Goal: Task Accomplishment & Management: Use online tool/utility

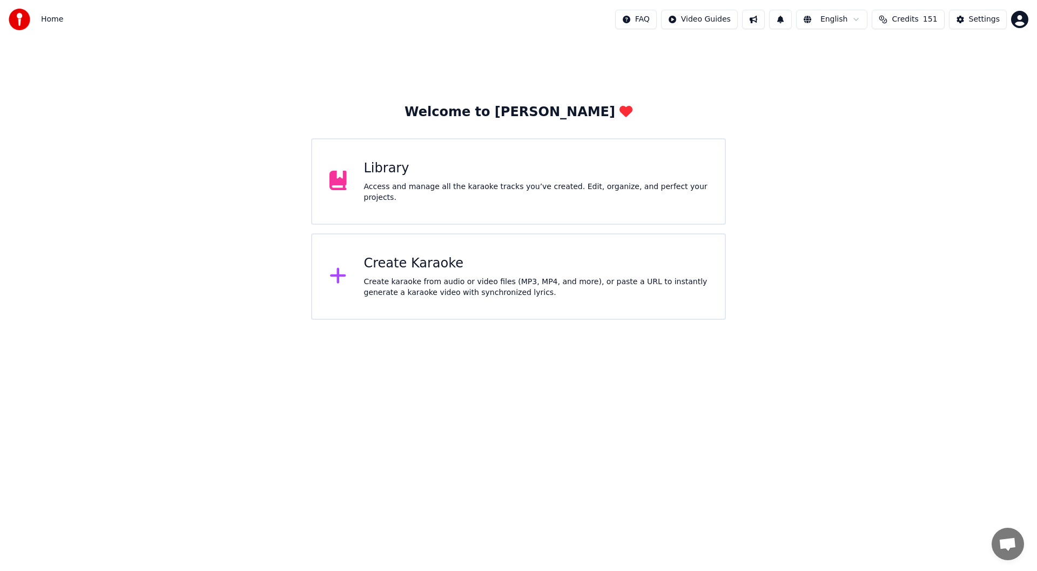
click at [469, 267] on div "Create Karaoke" at bounding box center [536, 263] width 344 height 17
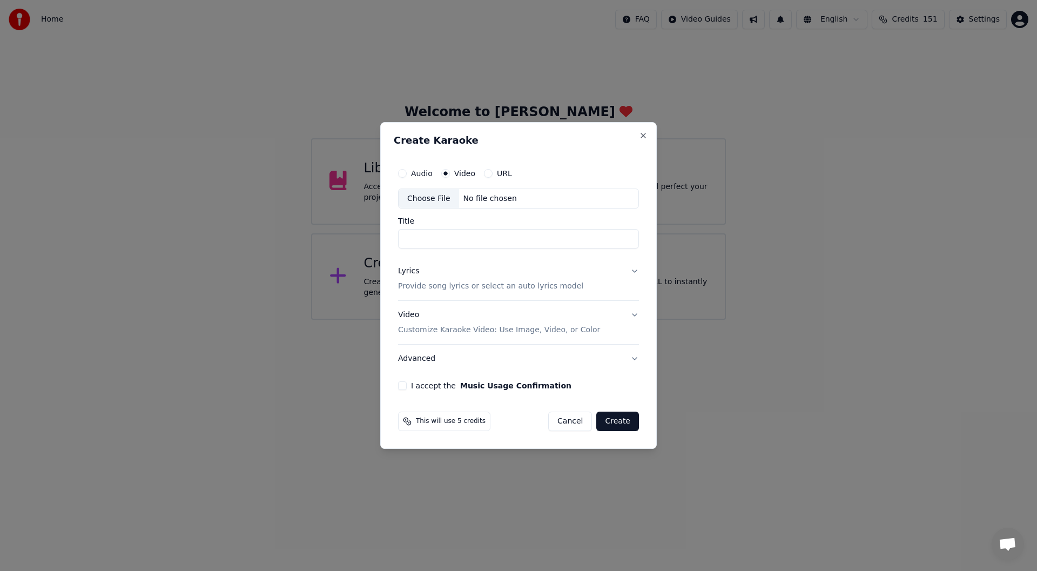
click at [426, 195] on div "Choose File" at bounding box center [429, 198] width 61 height 19
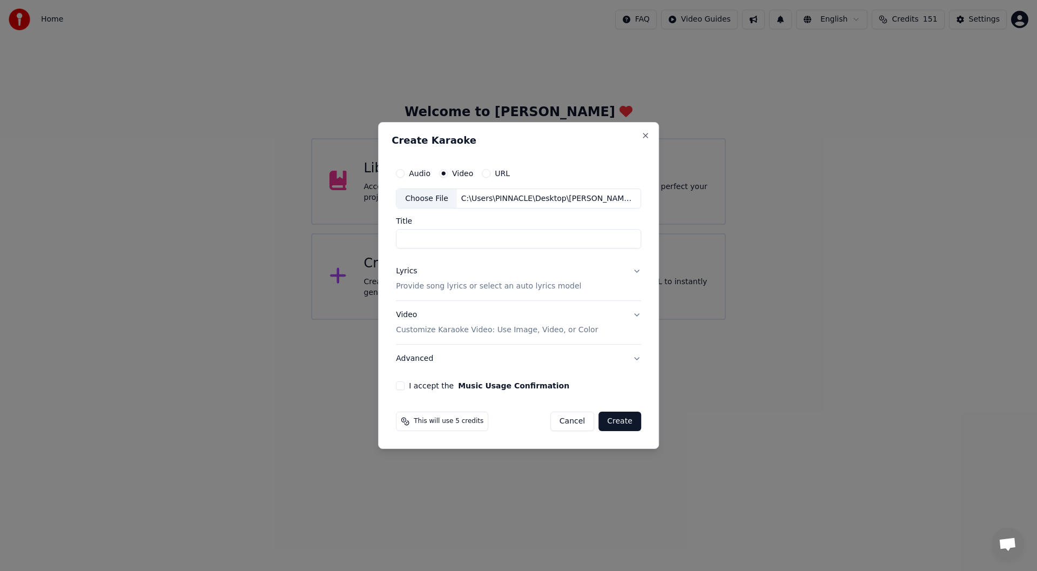
type input "**********"
click at [405, 271] on div "Lyrics" at bounding box center [406, 271] width 21 height 11
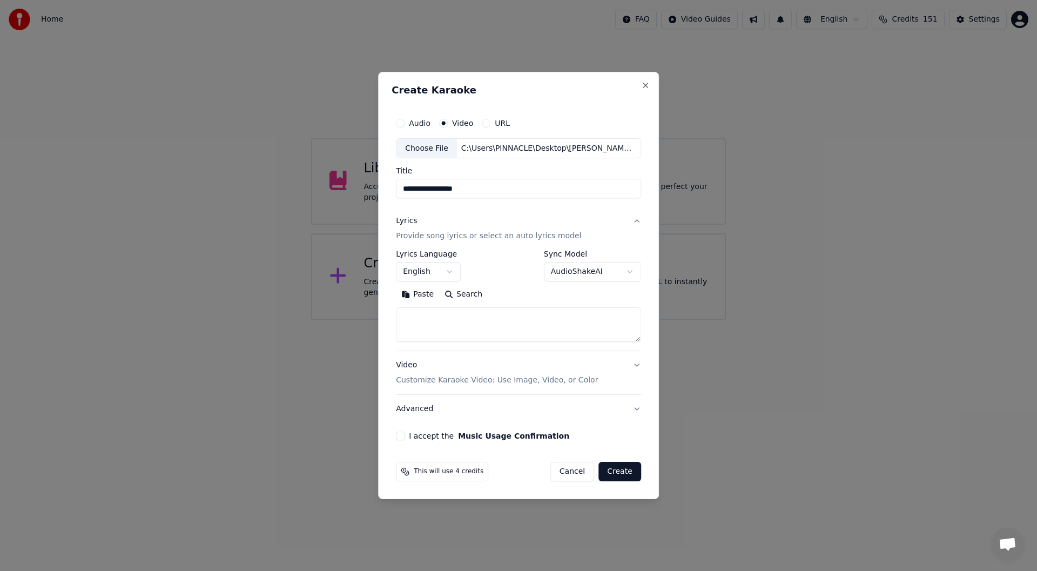
click at [420, 294] on button "Paste" at bounding box center [417, 294] width 43 height 17
click at [403, 434] on button "I accept the Music Usage Confirmation" at bounding box center [400, 436] width 9 height 9
click at [614, 471] on button "Create" at bounding box center [620, 471] width 43 height 19
type textarea "**********"
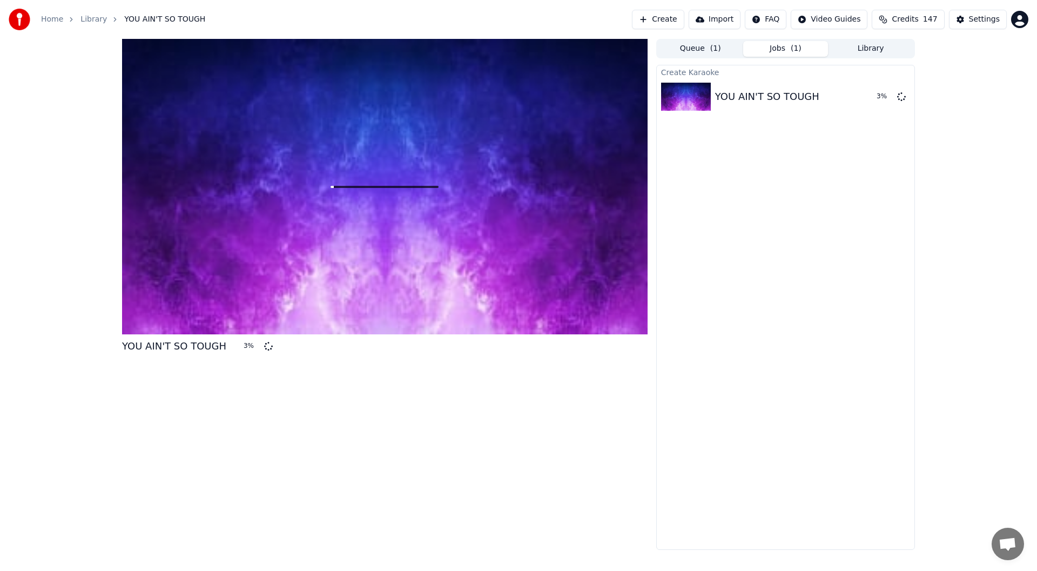
click at [868, 45] on button "Library" at bounding box center [870, 49] width 85 height 16
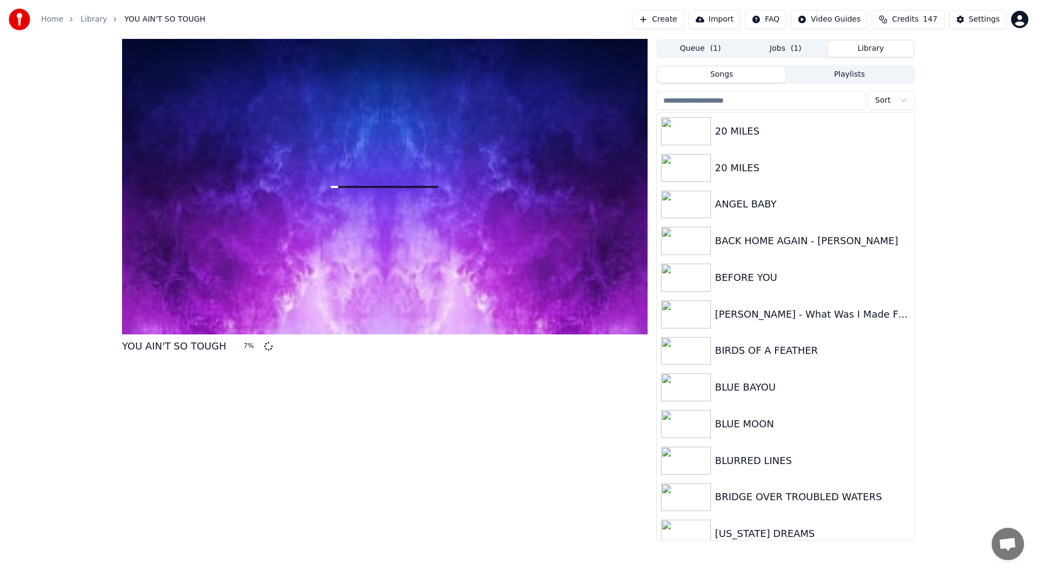
click at [705, 49] on button "Queue ( 1 )" at bounding box center [700, 49] width 85 height 16
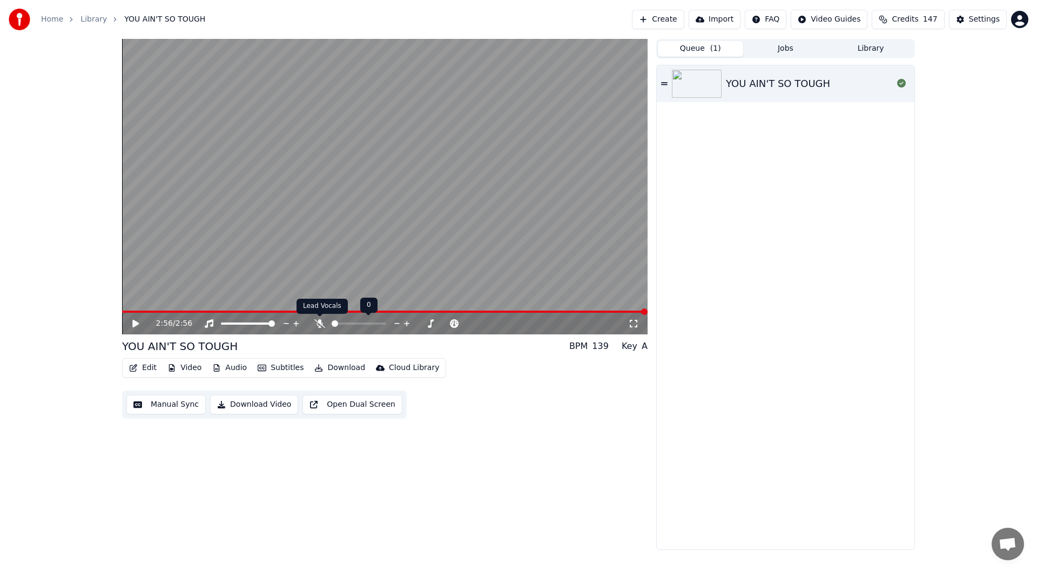
click at [319, 324] on icon at bounding box center [319, 323] width 11 height 9
click at [133, 323] on icon at bounding box center [135, 324] width 6 height 8
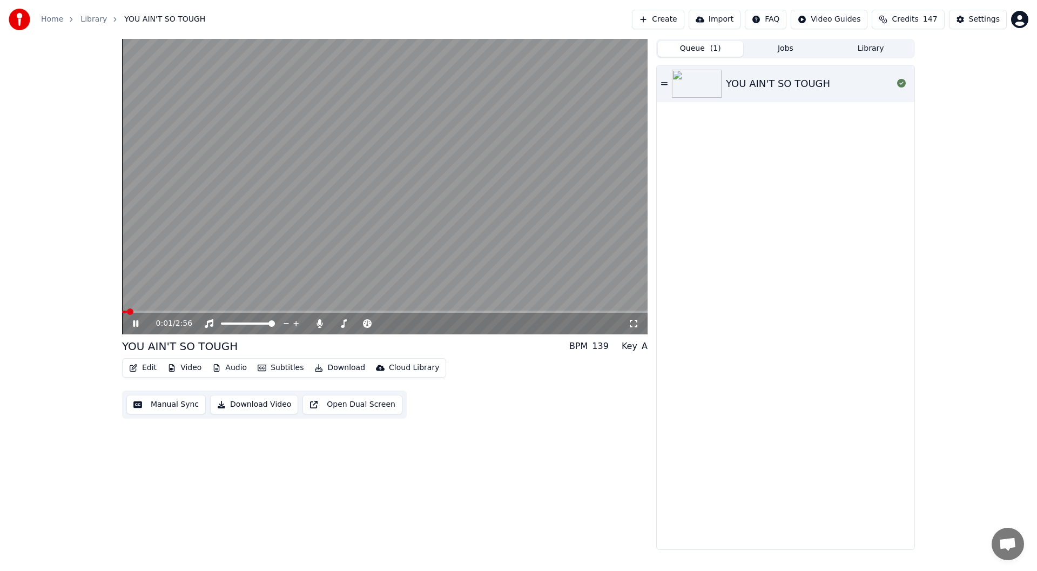
drag, startPoint x: 634, startPoint y: 320, endPoint x: 631, endPoint y: 339, distance: 19.7
click at [633, 320] on icon at bounding box center [633, 323] width 11 height 9
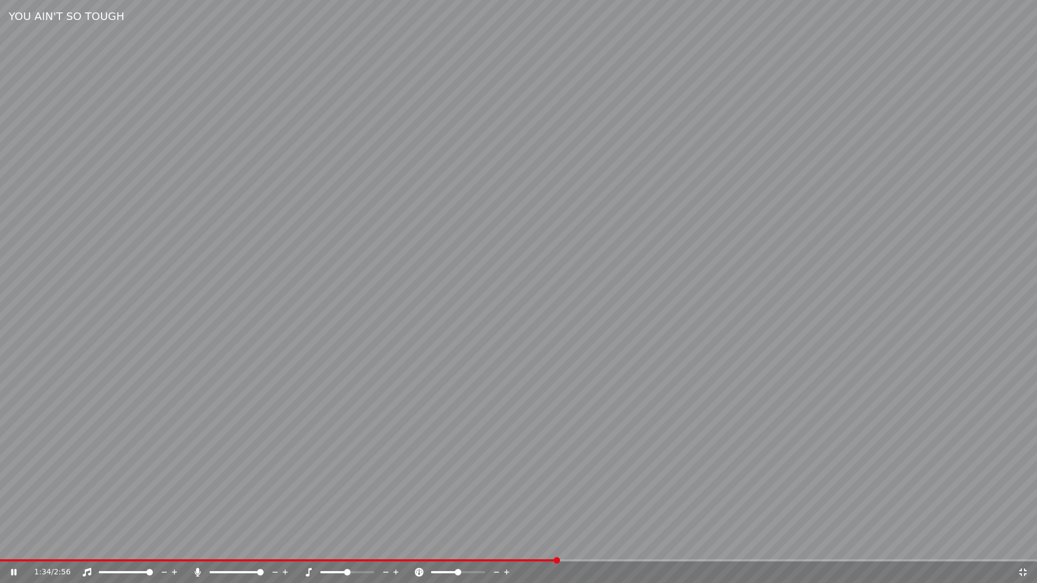
click at [1019, 570] on icon at bounding box center [1023, 572] width 11 height 9
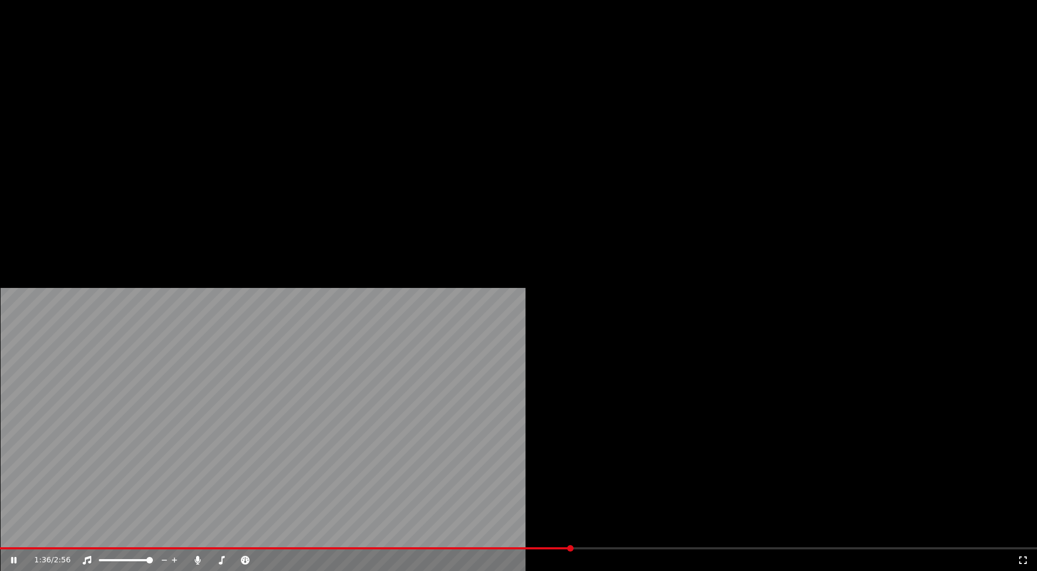
click at [141, 80] on button "Edit" at bounding box center [143, 72] width 36 height 15
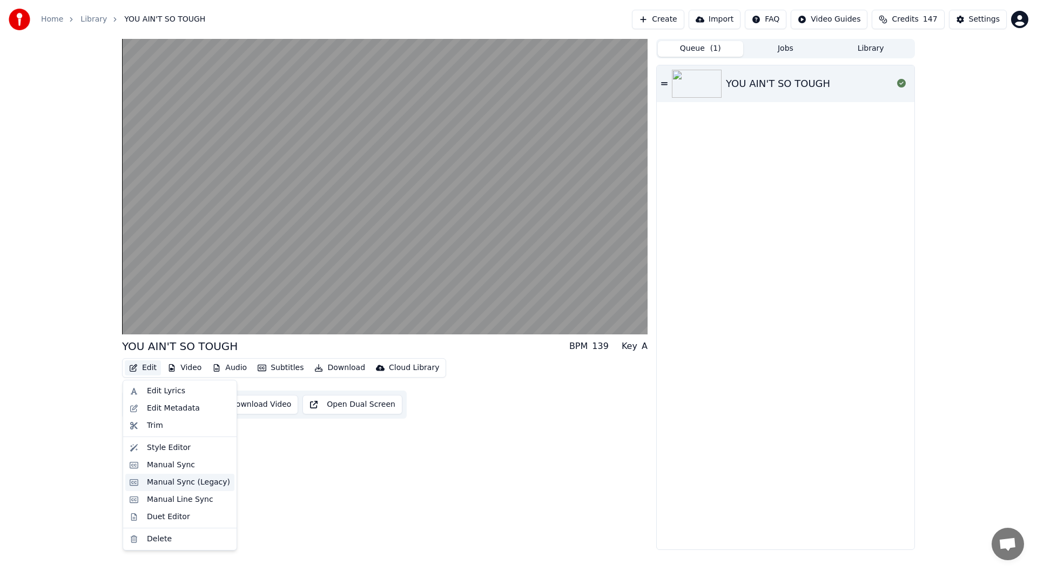
click at [167, 483] on div "Manual Sync (Legacy)" at bounding box center [188, 482] width 83 height 11
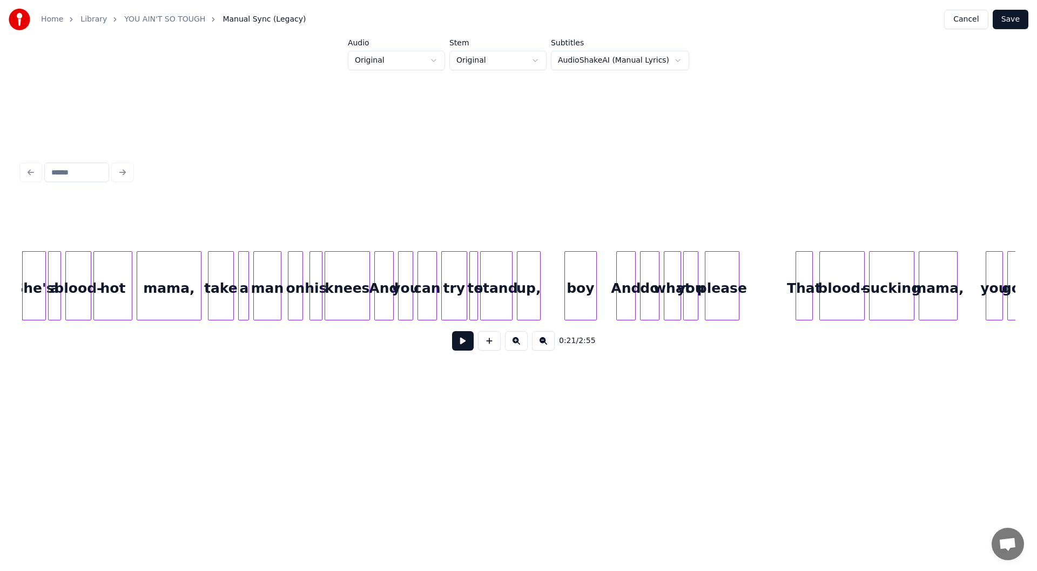
scroll to position [0, 2084]
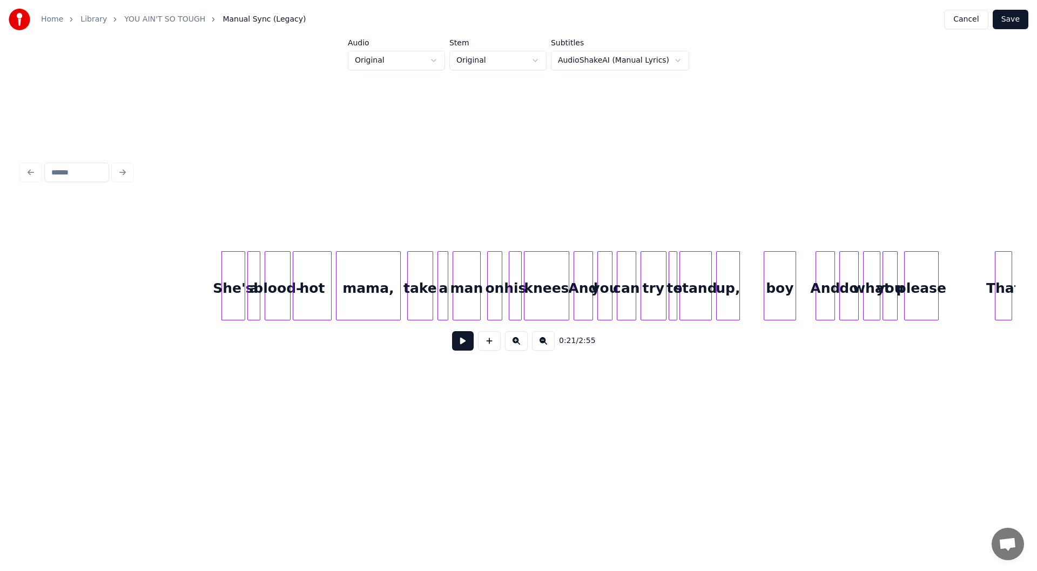
click at [460, 341] on button at bounding box center [463, 340] width 22 height 19
click at [315, 295] on div "hot" at bounding box center [312, 288] width 38 height 73
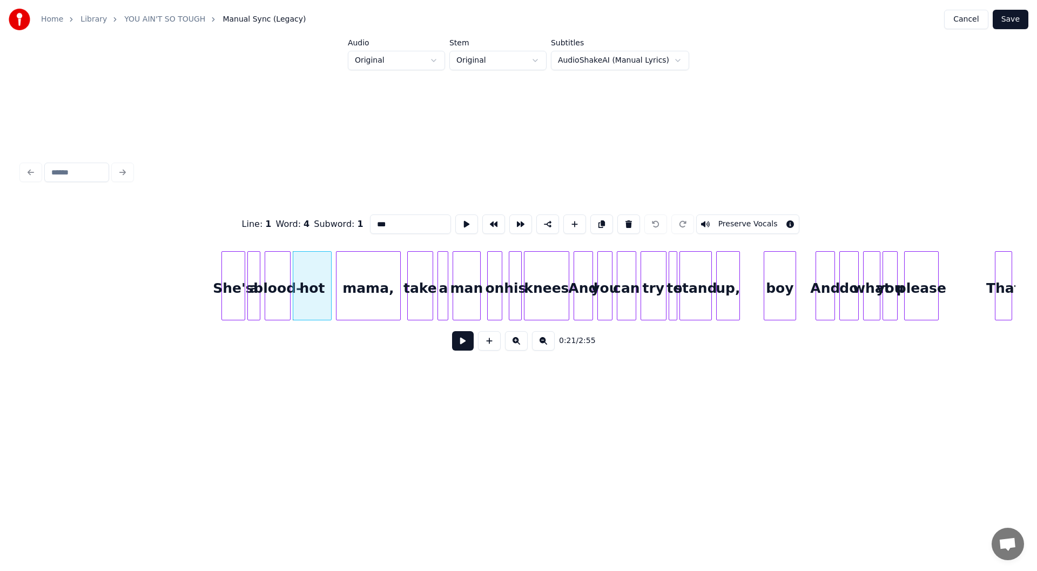
click at [385, 218] on input "***" at bounding box center [410, 223] width 81 height 19
type input "******"
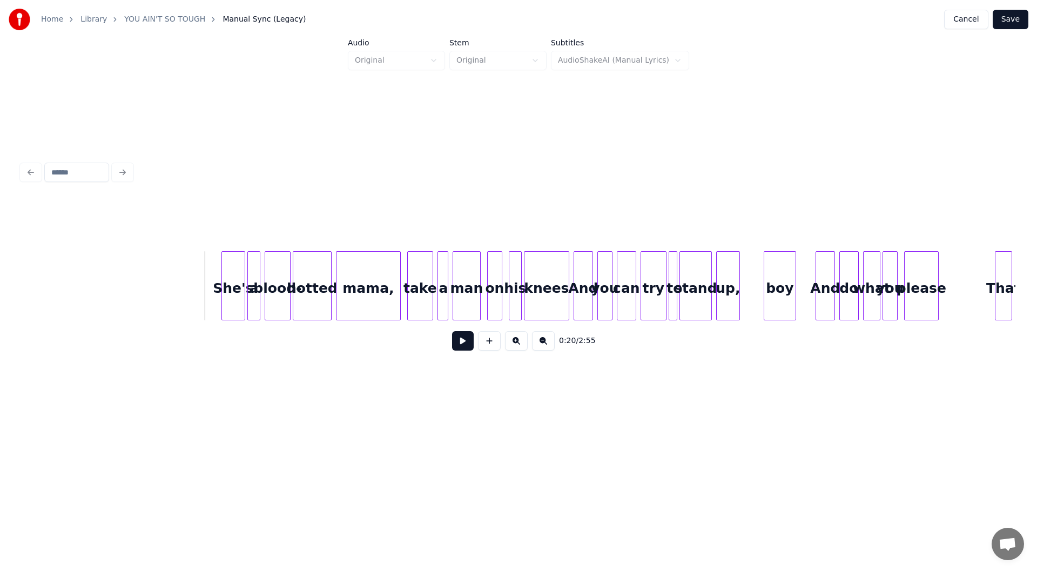
click at [462, 342] on button at bounding box center [463, 340] width 22 height 19
click at [461, 338] on button at bounding box center [463, 340] width 22 height 19
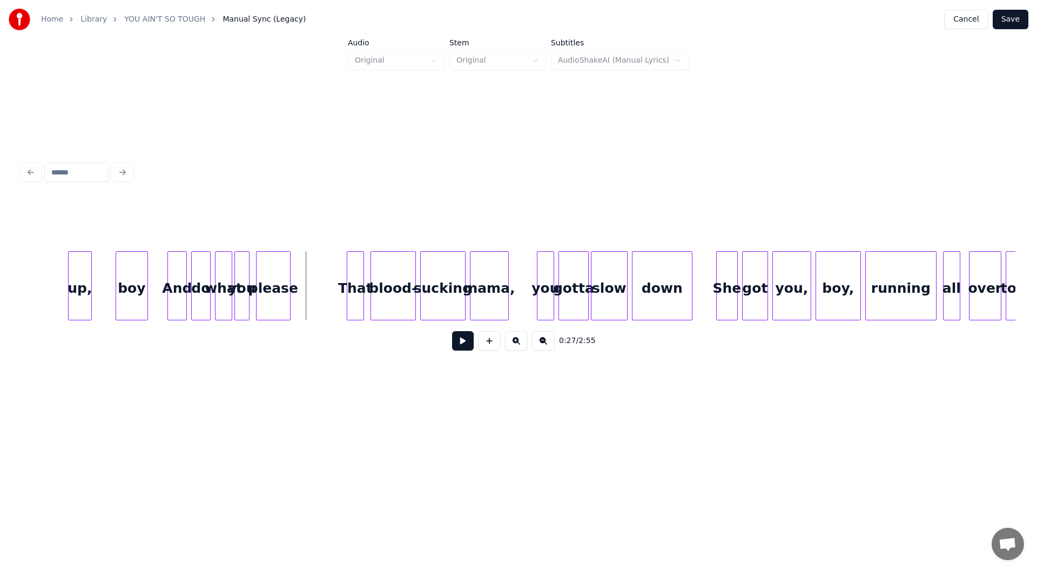
scroll to position [0, 2776]
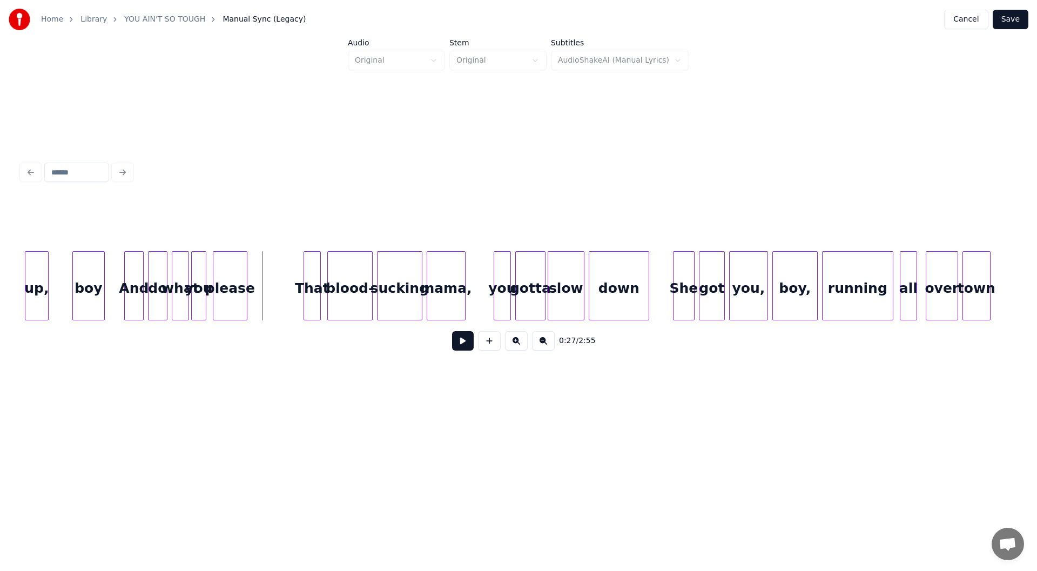
click at [462, 341] on button at bounding box center [463, 340] width 22 height 19
click at [459, 341] on button at bounding box center [463, 340] width 22 height 19
click at [756, 292] on div "you," at bounding box center [749, 288] width 38 height 73
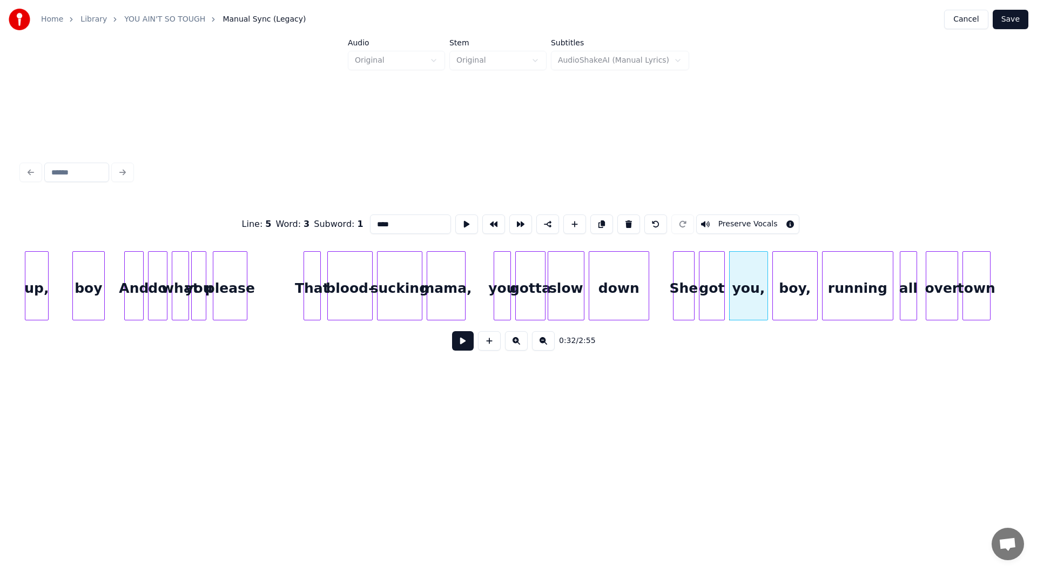
click at [460, 343] on button at bounding box center [463, 340] width 22 height 19
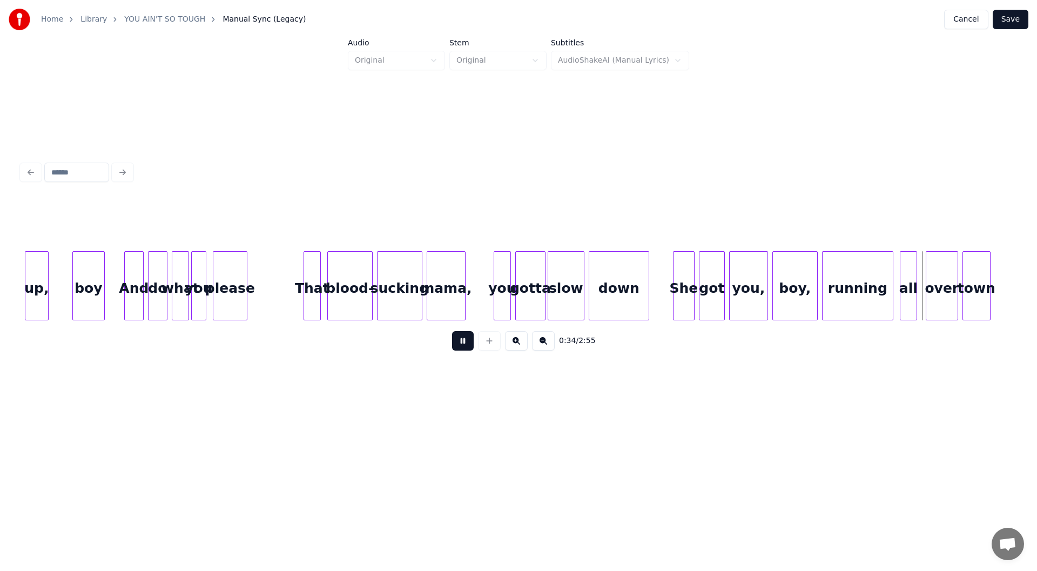
click at [458, 342] on button at bounding box center [463, 340] width 22 height 19
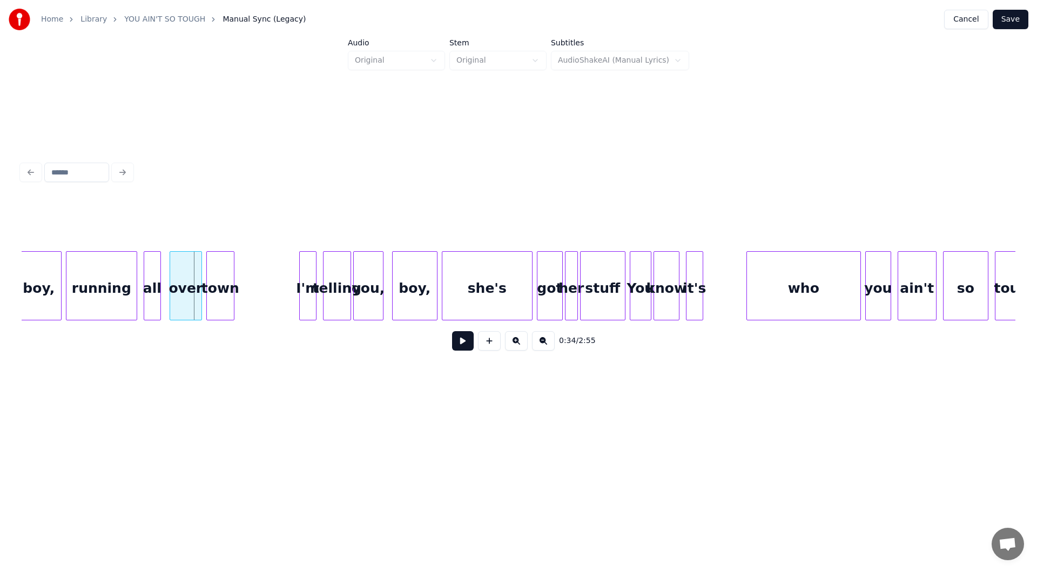
scroll to position [0, 3575]
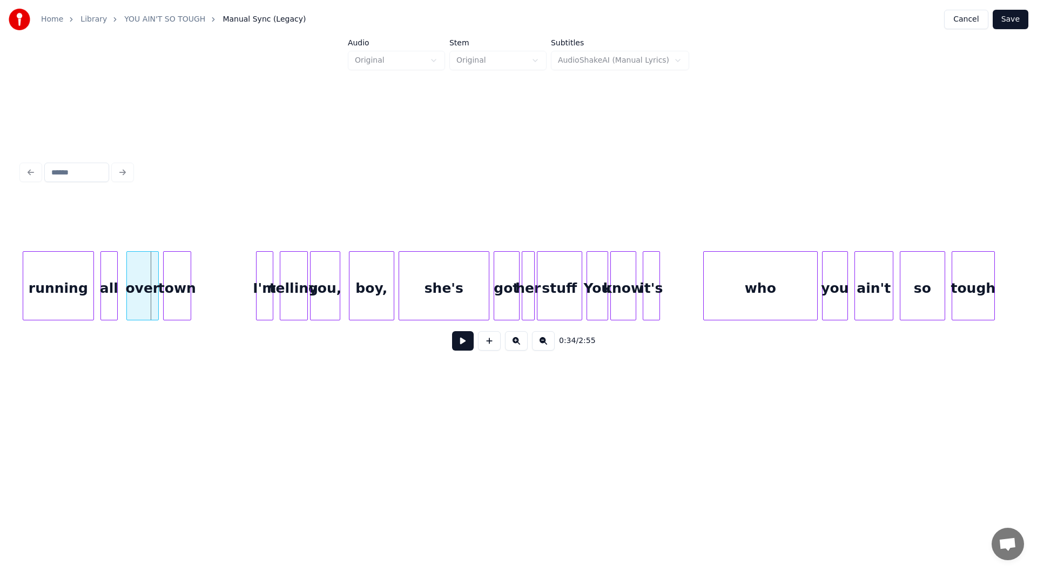
click at [459, 344] on button at bounding box center [463, 340] width 22 height 19
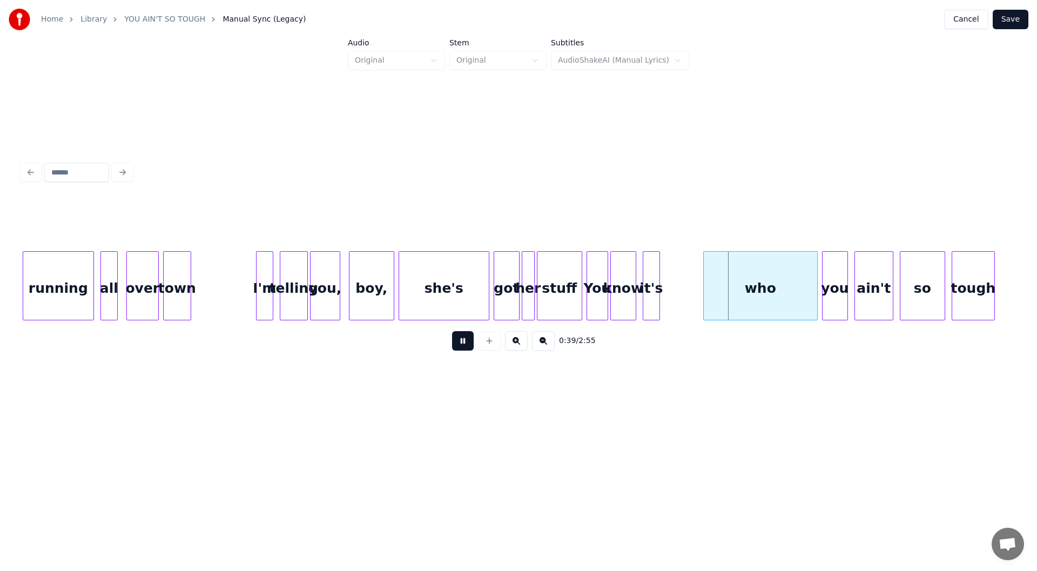
click at [460, 342] on button at bounding box center [463, 340] width 22 height 19
click at [769, 293] on div "who" at bounding box center [760, 288] width 113 height 73
drag, startPoint x: 388, startPoint y: 219, endPoint x: 359, endPoint y: 211, distance: 30.1
click at [359, 211] on div "Line : 7 Word : 4 Subword : 1 *** Preserve Vocals" at bounding box center [519, 224] width 994 height 54
click at [594, 284] on div "You" at bounding box center [597, 288] width 21 height 73
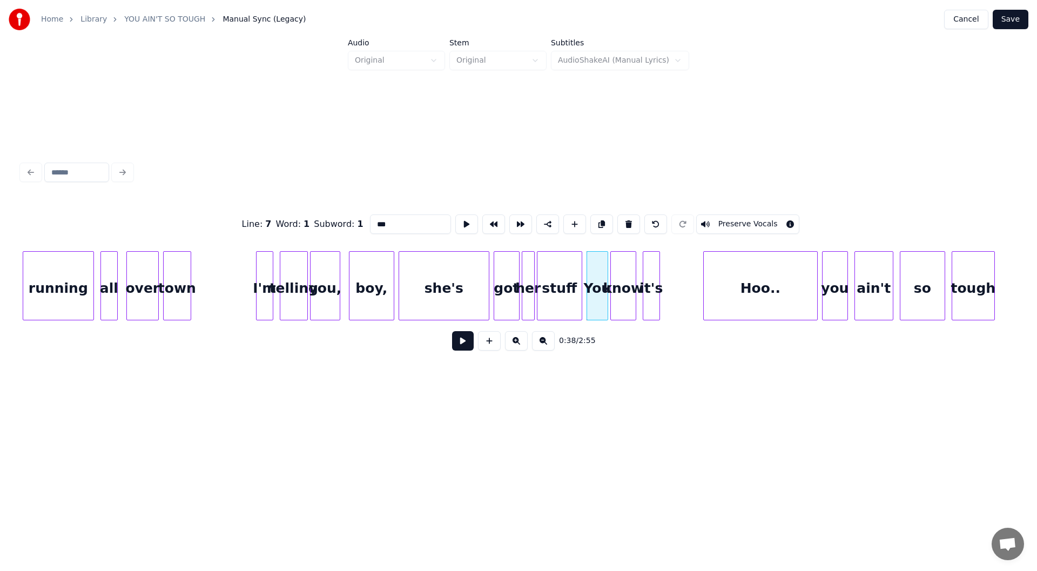
type input "***"
click at [465, 341] on button at bounding box center [463, 340] width 22 height 19
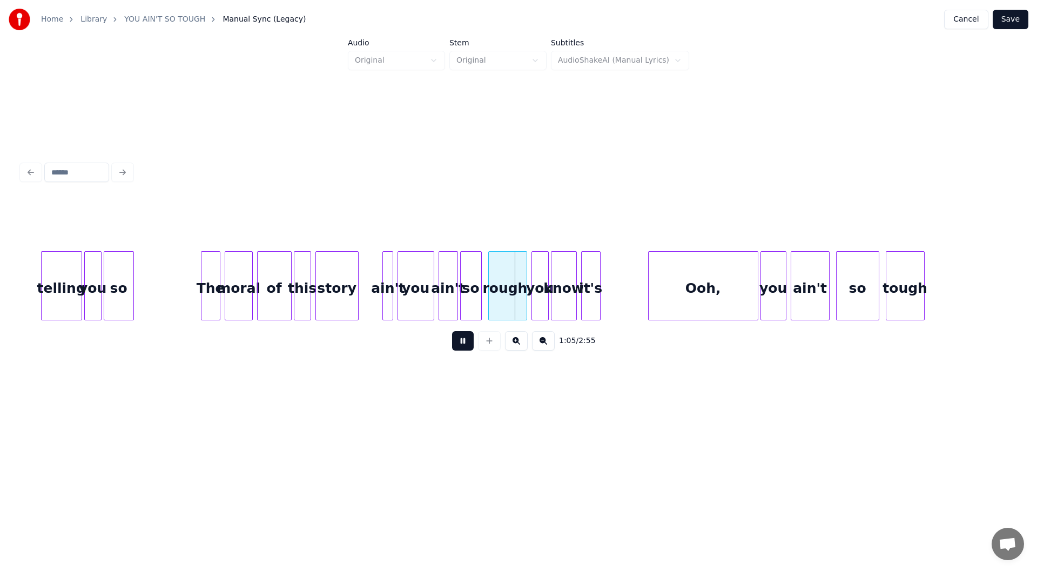
scroll to position [0, 6655]
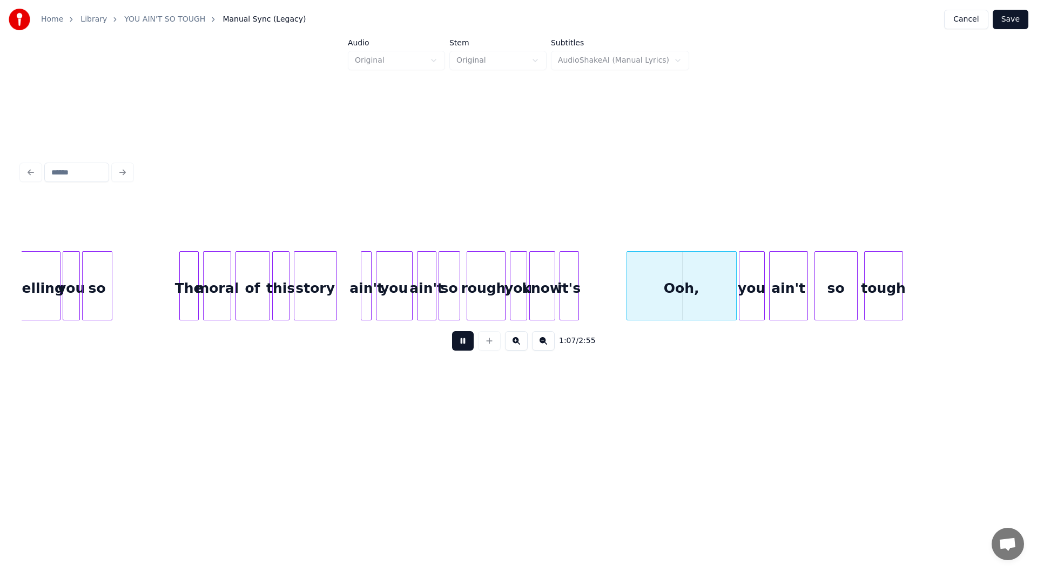
click at [459, 345] on button at bounding box center [463, 340] width 22 height 19
click at [186, 290] on div "The" at bounding box center [189, 288] width 18 height 73
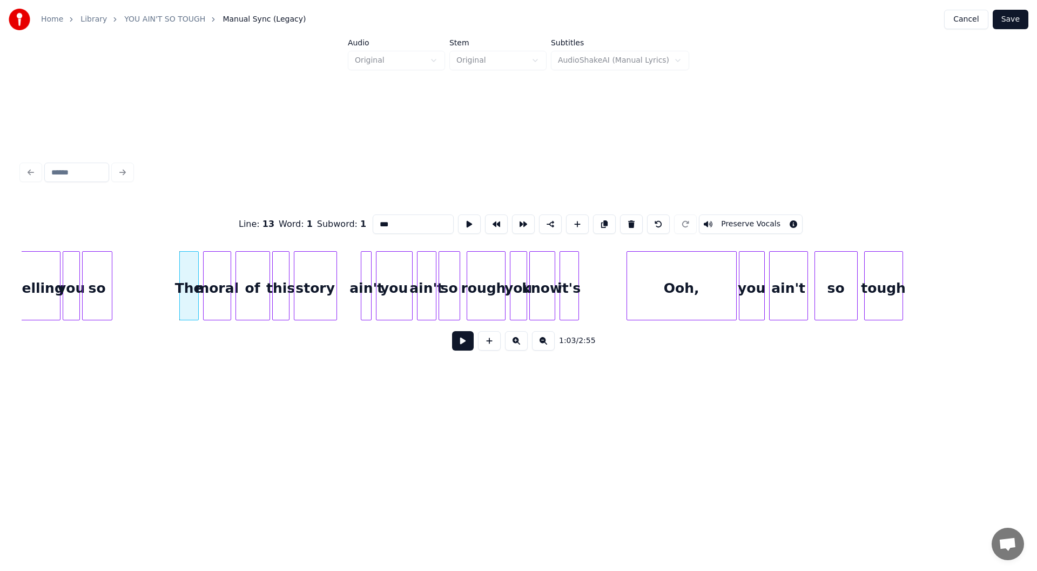
click at [465, 341] on button at bounding box center [463, 340] width 22 height 19
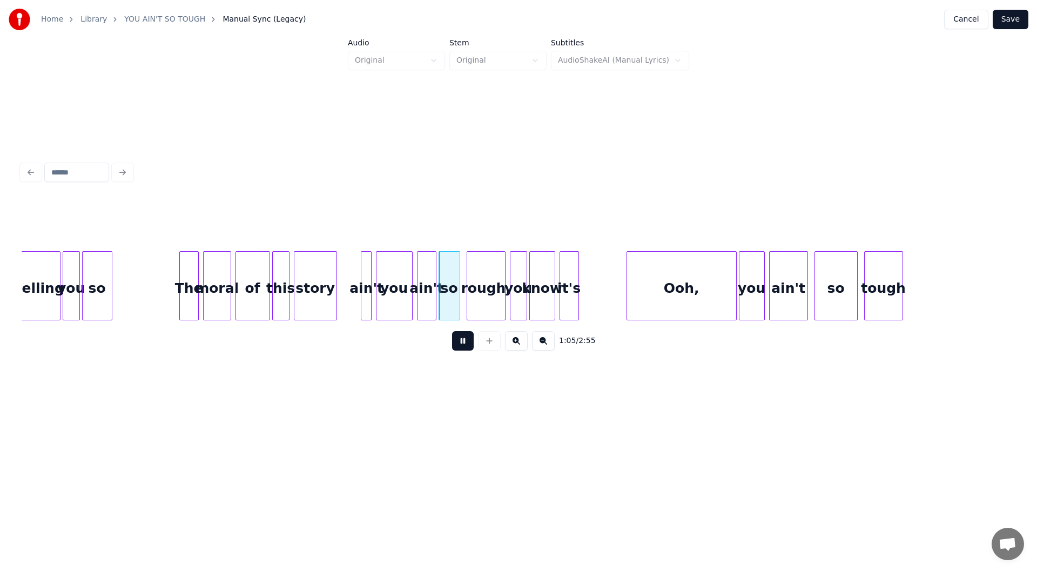
click at [465, 341] on button at bounding box center [463, 340] width 22 height 19
click at [189, 287] on div "The" at bounding box center [189, 288] width 18 height 73
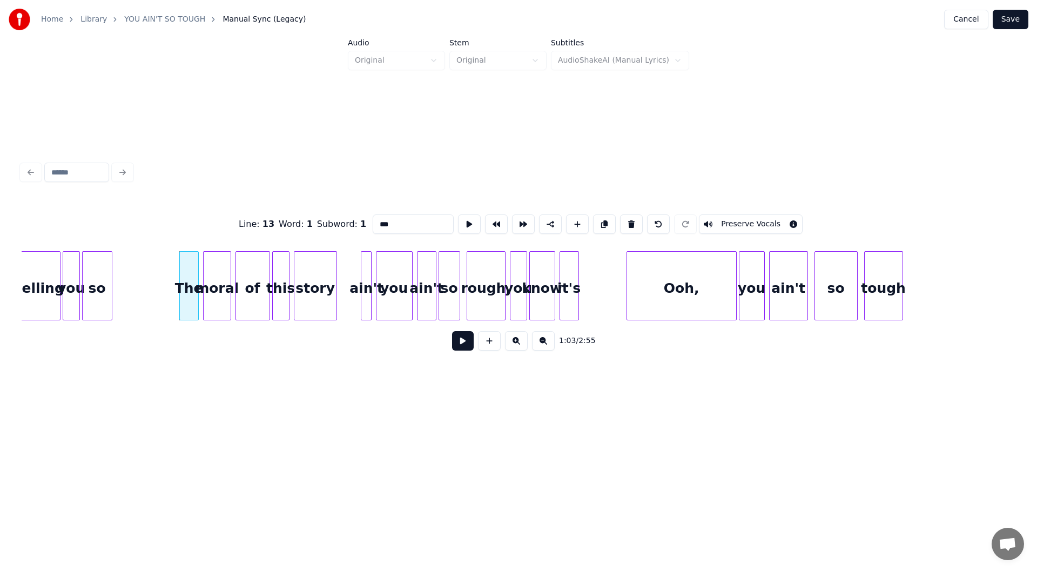
click at [463, 340] on button at bounding box center [463, 340] width 22 height 19
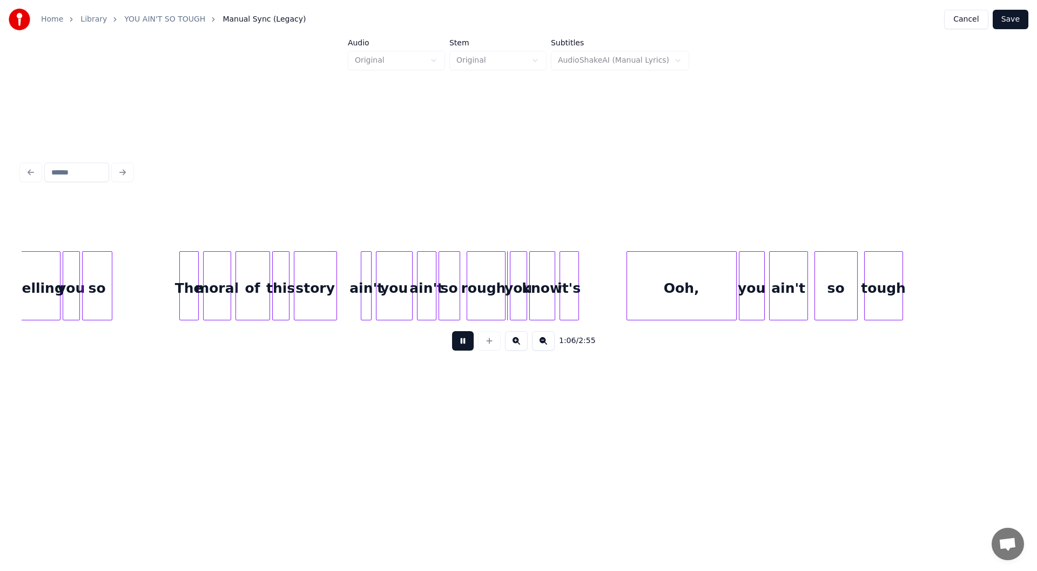
click at [463, 340] on button at bounding box center [463, 340] width 22 height 19
click at [362, 288] on div at bounding box center [362, 286] width 3 height 68
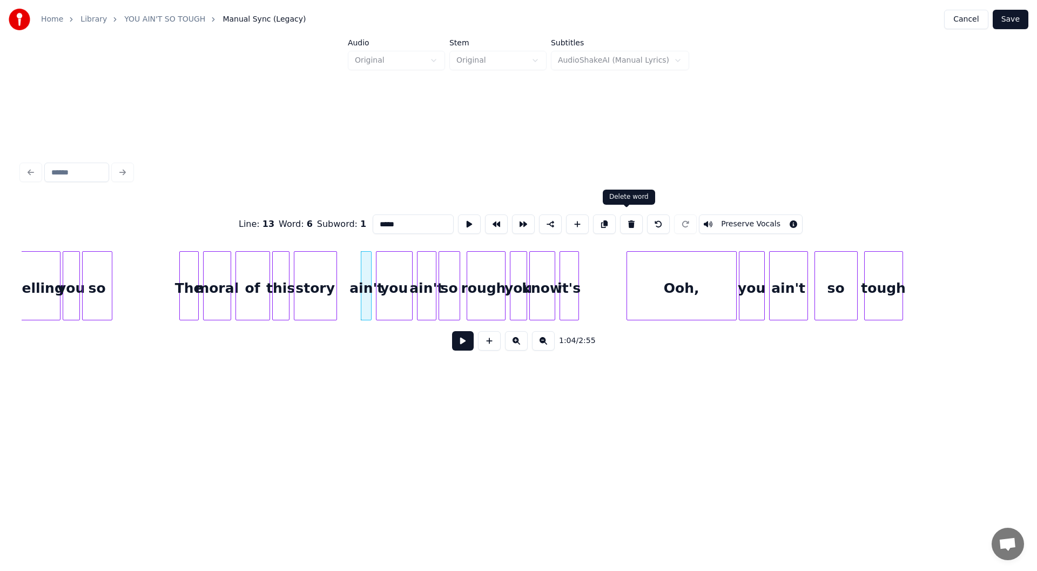
click at [628, 218] on button at bounding box center [631, 223] width 23 height 19
click at [189, 294] on div "The" at bounding box center [189, 288] width 18 height 73
type input "***"
click at [460, 343] on button at bounding box center [463, 340] width 22 height 19
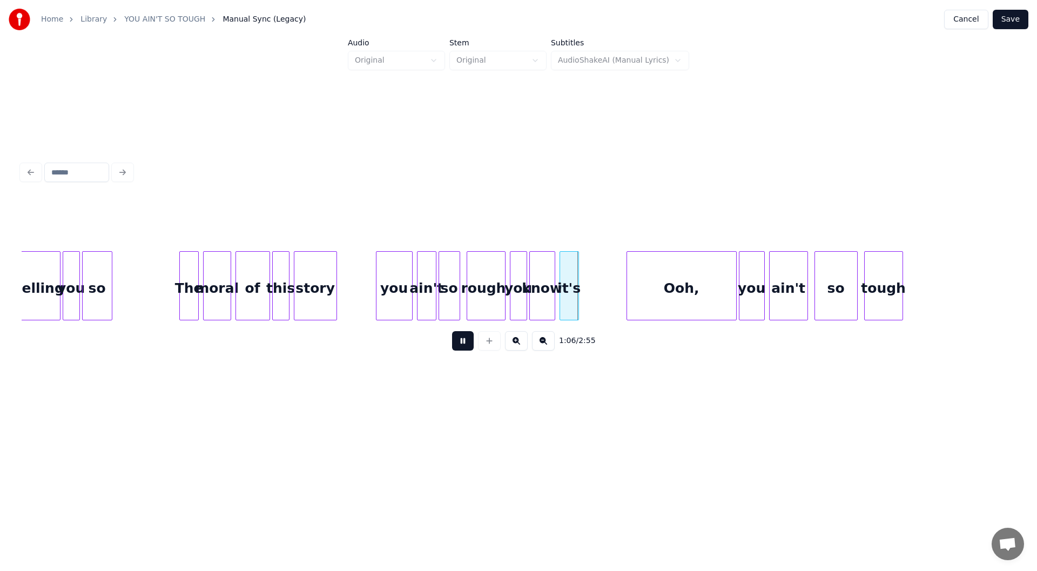
click at [461, 342] on button at bounding box center [463, 340] width 22 height 19
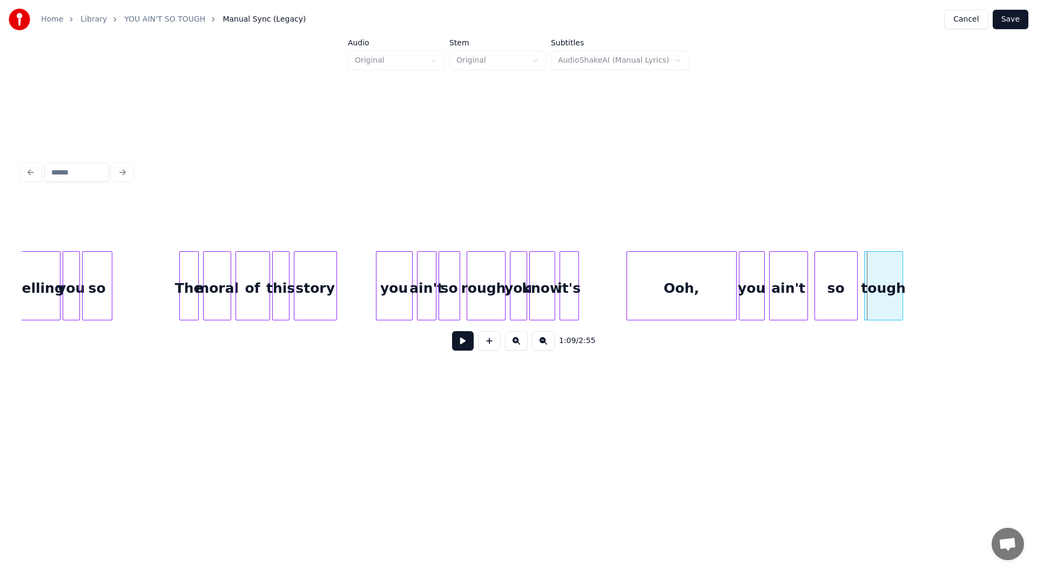
click at [461, 342] on button at bounding box center [463, 340] width 22 height 19
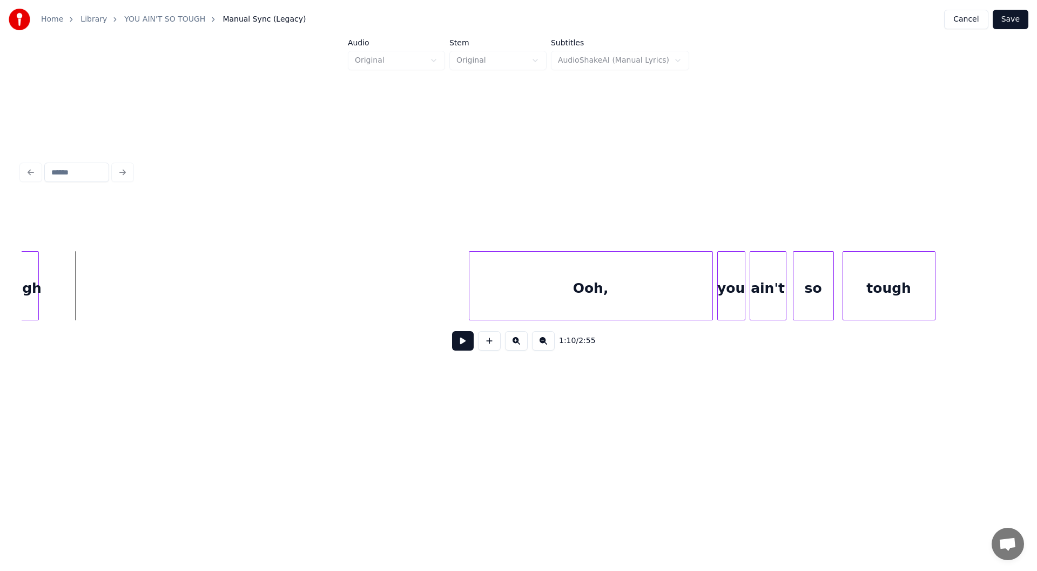
scroll to position [0, 7563]
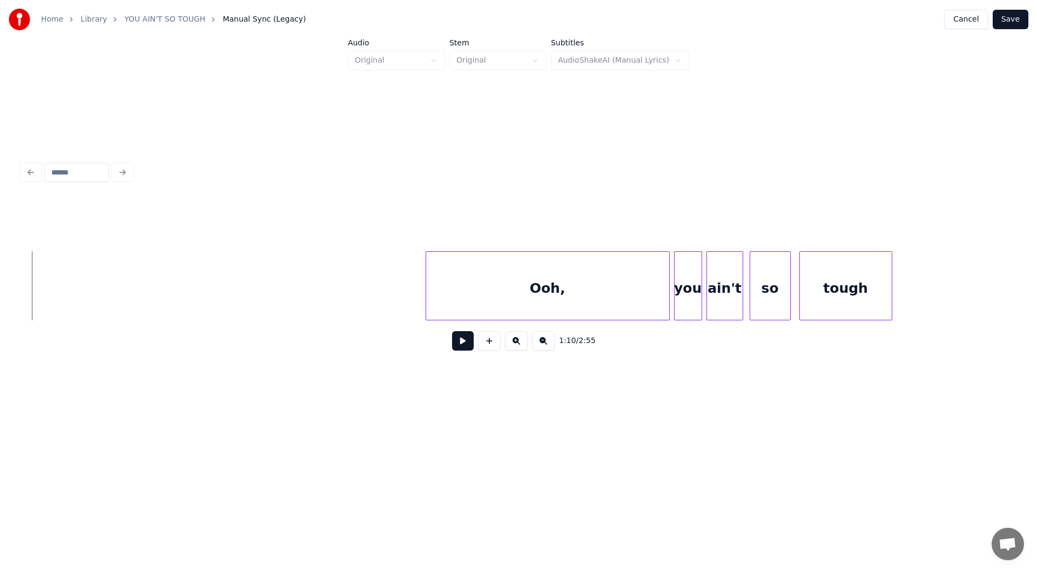
click at [459, 344] on button at bounding box center [463, 340] width 22 height 19
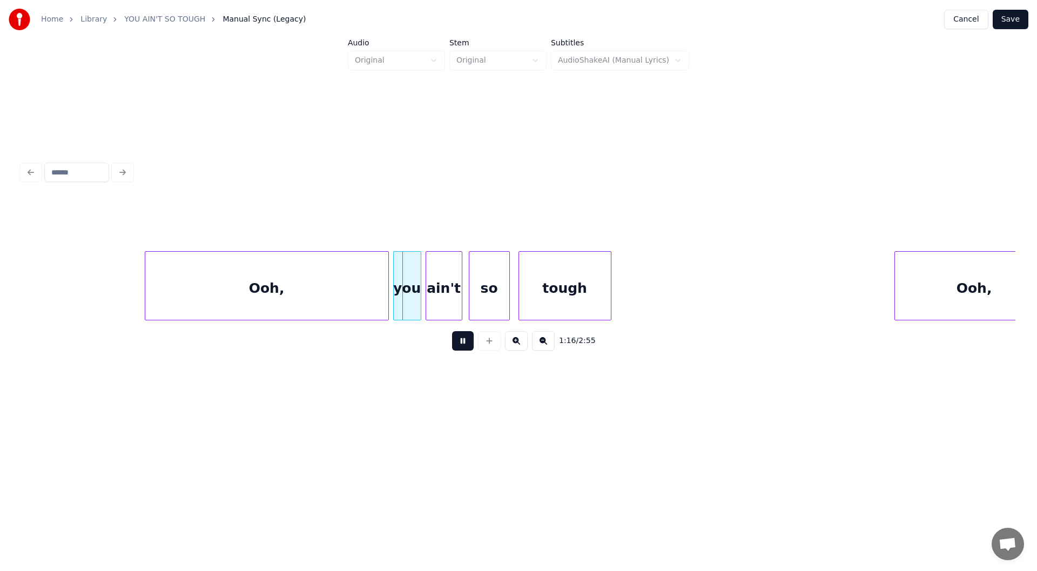
scroll to position [0, 7866]
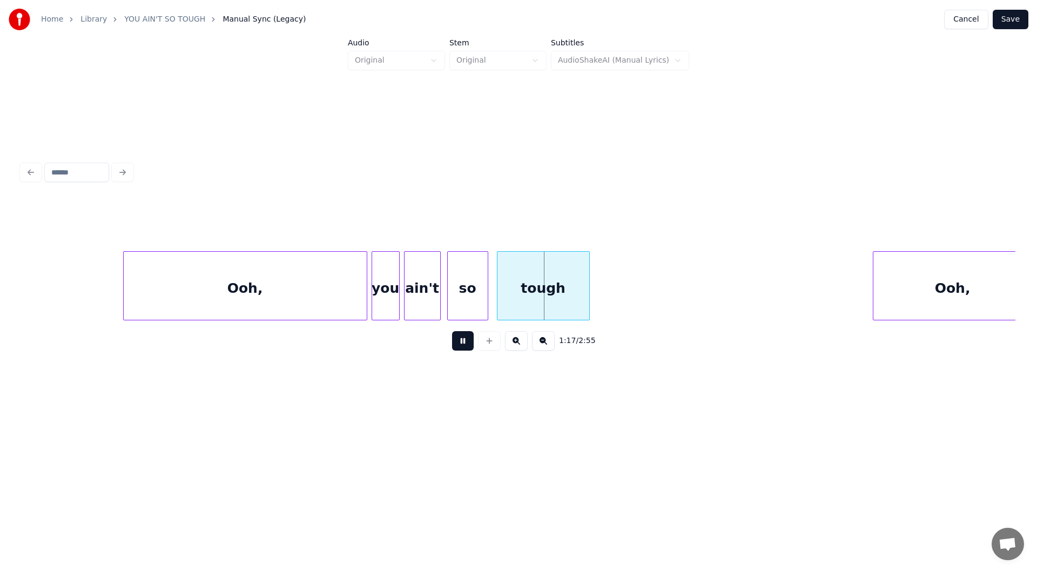
click at [461, 339] on button at bounding box center [463, 340] width 22 height 19
click at [158, 290] on div "Ooh," at bounding box center [245, 288] width 243 height 73
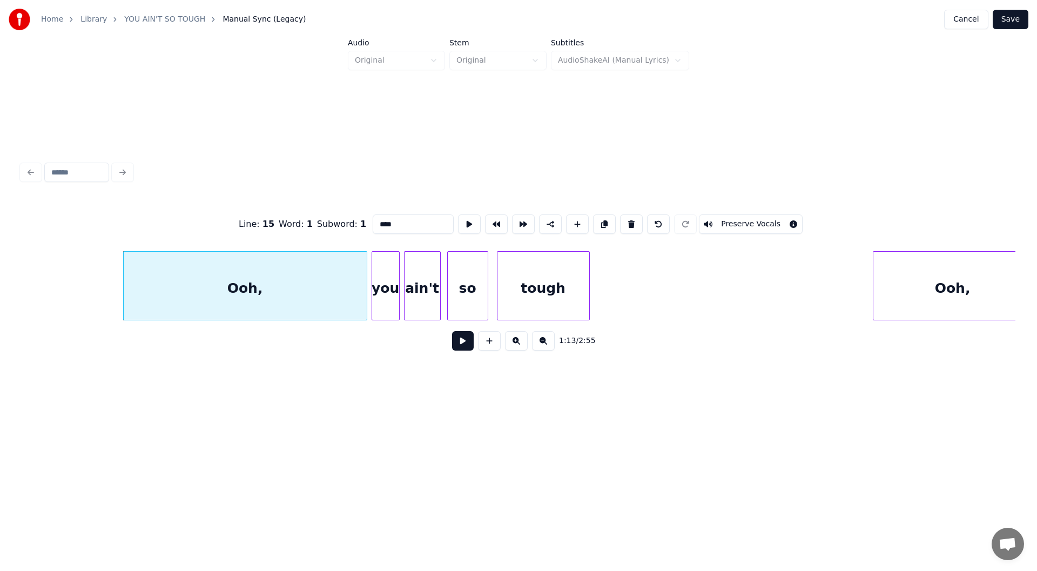
click at [394, 216] on input "****" at bounding box center [413, 223] width 81 height 19
click at [115, 285] on div at bounding box center [115, 286] width 3 height 68
type input "**********"
click at [458, 342] on button at bounding box center [463, 340] width 22 height 19
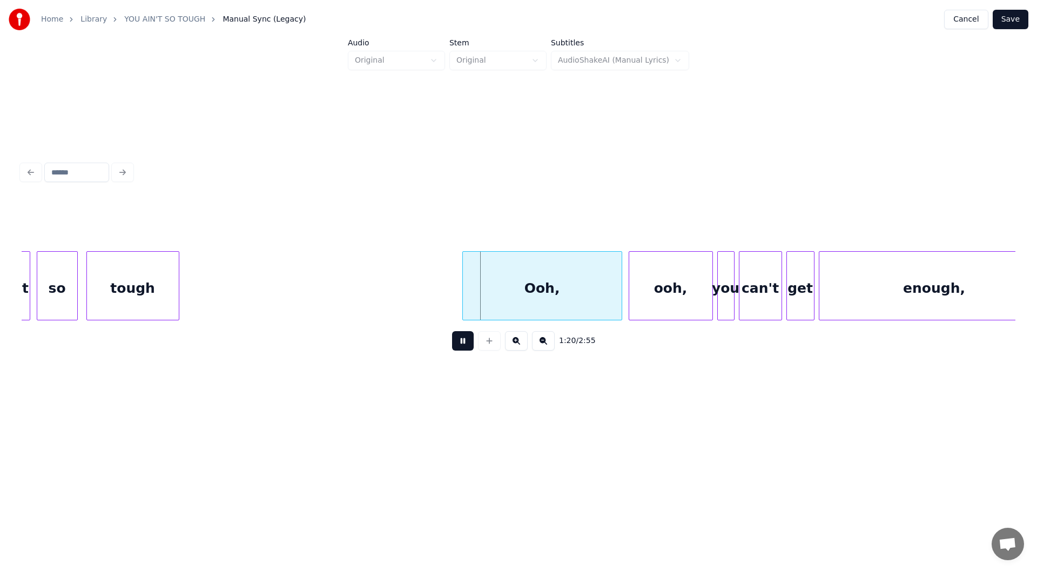
scroll to position [0, 8319]
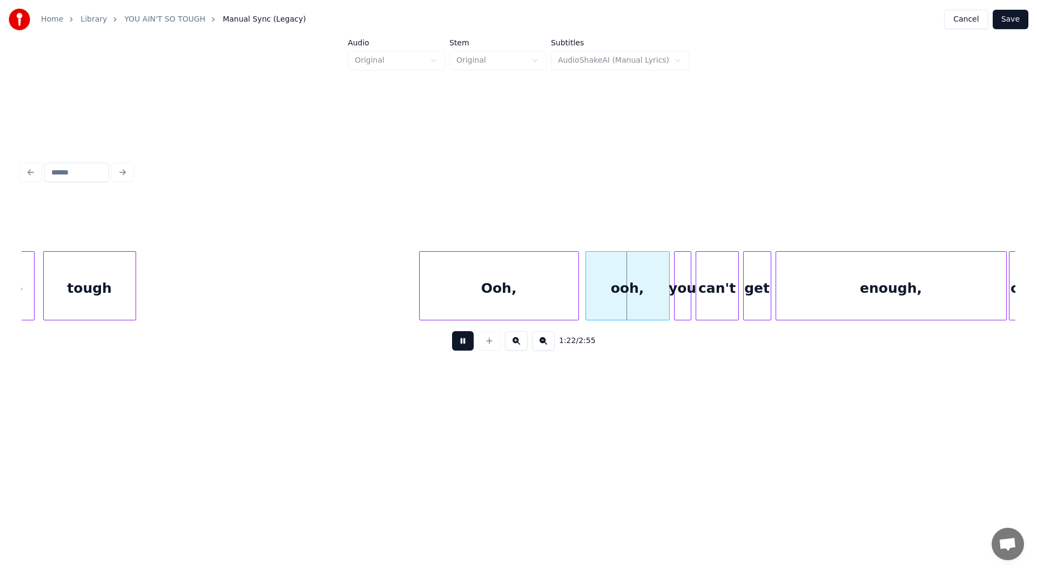
click at [461, 342] on button at bounding box center [463, 340] width 22 height 19
click at [628, 293] on div "ooh," at bounding box center [627, 288] width 83 height 73
drag, startPoint x: 377, startPoint y: 222, endPoint x: 355, endPoint y: 222, distance: 21.6
click at [357, 223] on div "Line : 16 Word : 2 Subword : 1 **** Preserve Vocals" at bounding box center [519, 224] width 994 height 54
drag, startPoint x: 389, startPoint y: 218, endPoint x: 477, endPoint y: 221, distance: 88.1
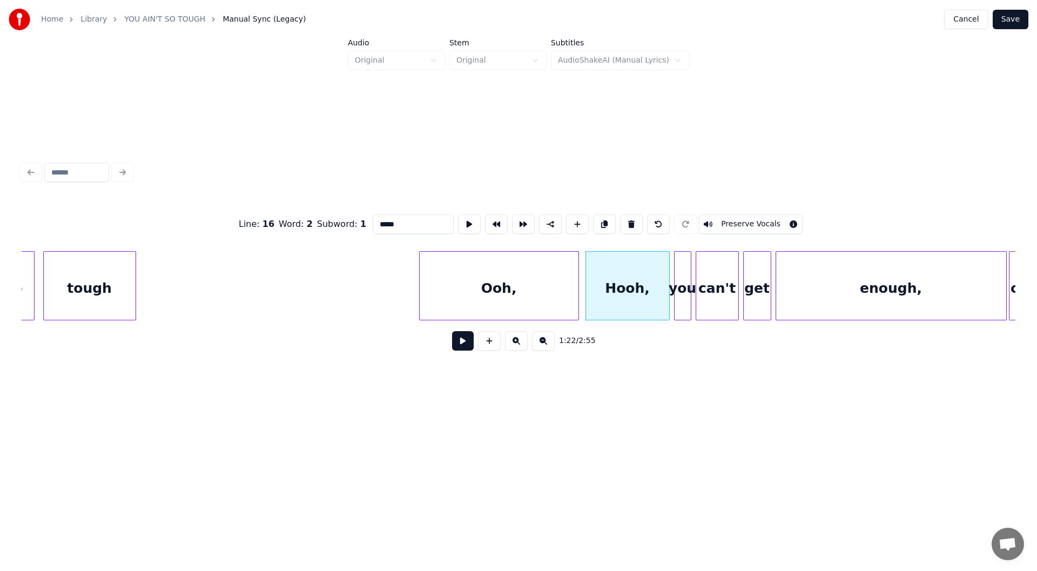
click at [477, 221] on div "Line : 16 Word : 2 Subword : 1 ***** Preserve Vocals" at bounding box center [519, 224] width 994 height 54
click at [412, 288] on div at bounding box center [413, 286] width 3 height 68
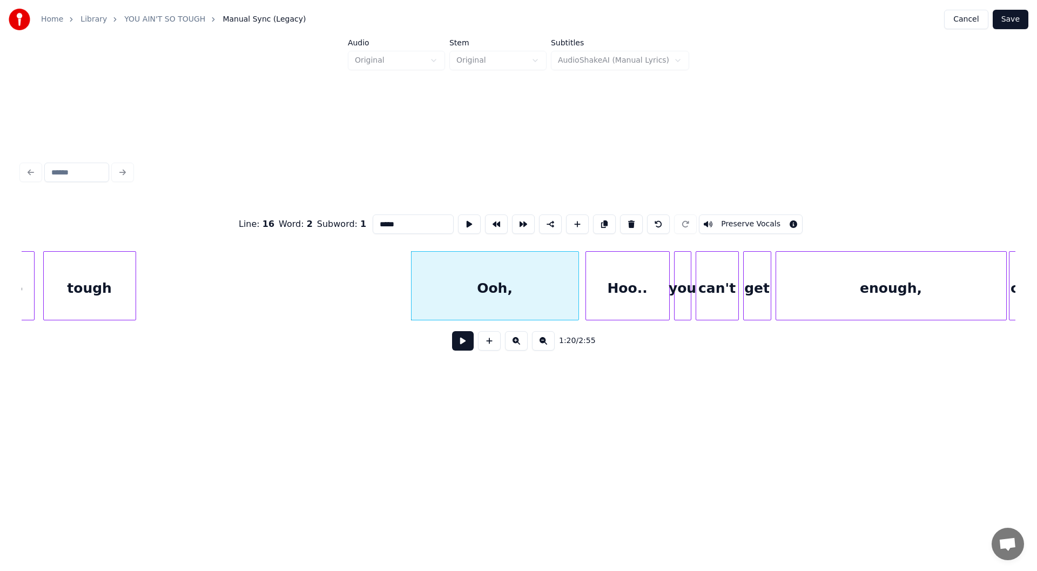
type input "*****"
click at [464, 345] on button at bounding box center [463, 340] width 22 height 19
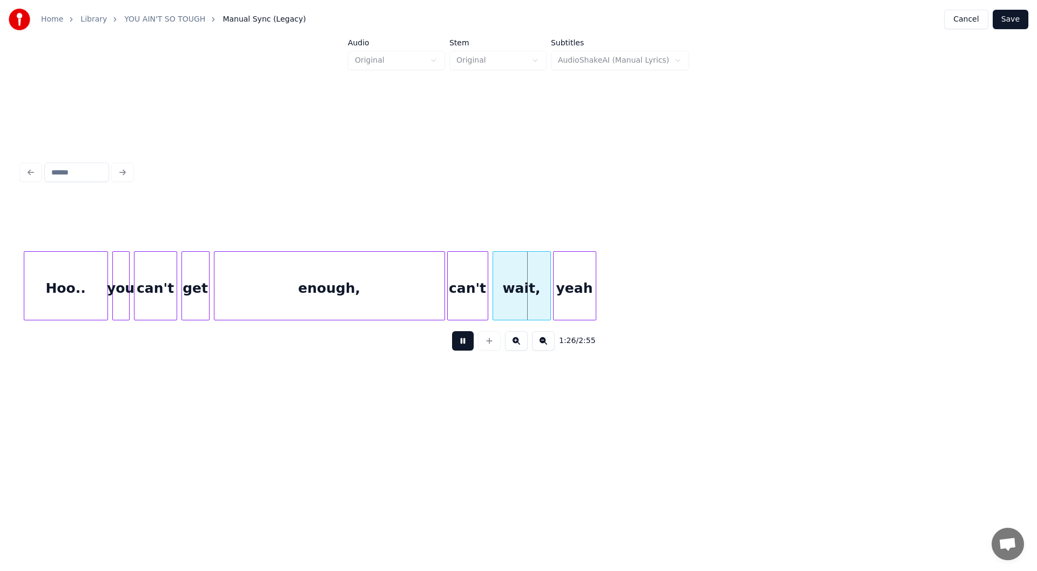
scroll to position [0, 8989]
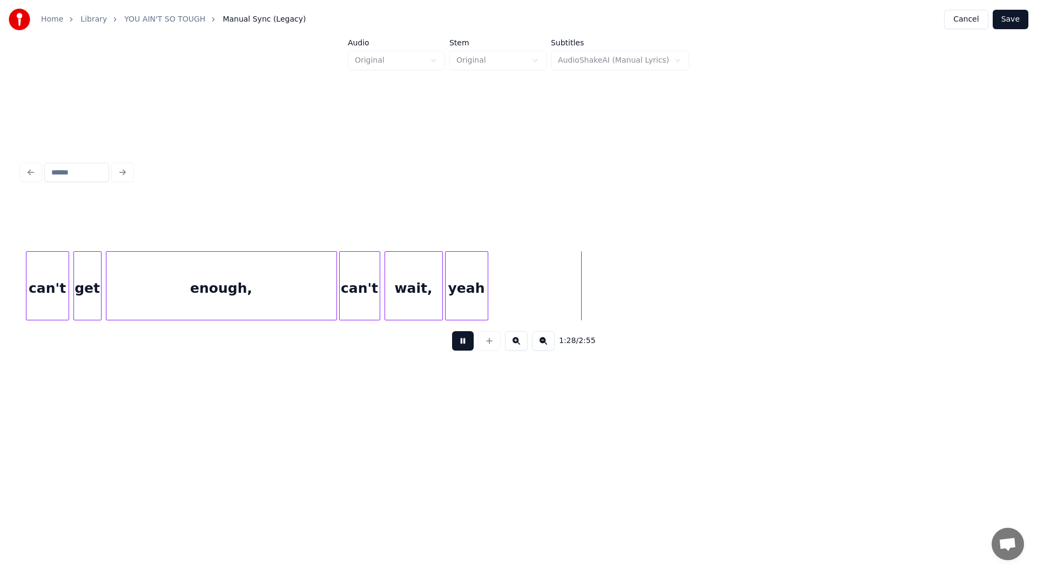
click at [463, 344] on button at bounding box center [463, 340] width 22 height 19
click at [138, 290] on div "enough," at bounding box center [221, 288] width 230 height 73
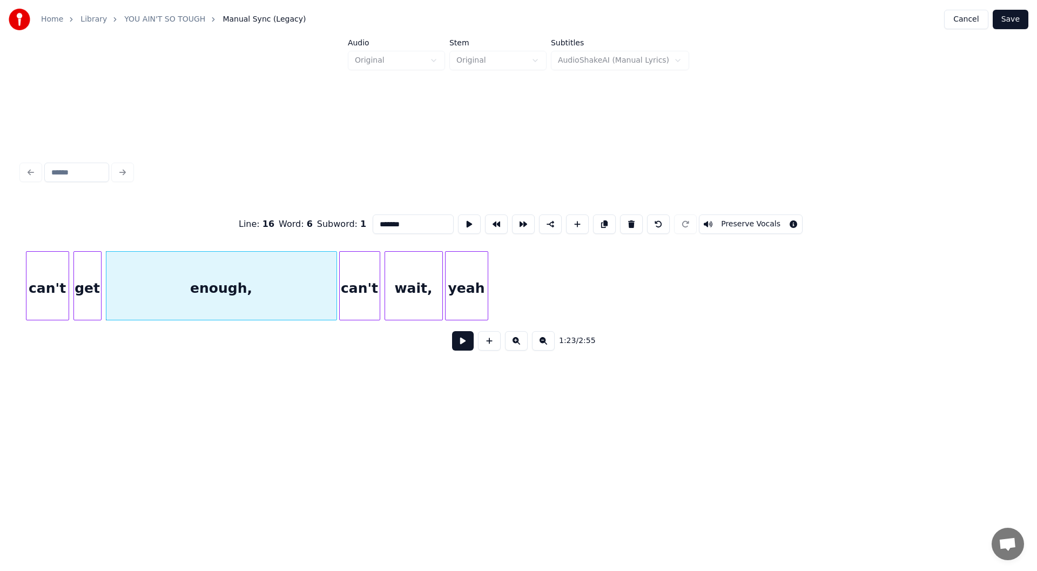
click at [460, 342] on button at bounding box center [463, 340] width 22 height 19
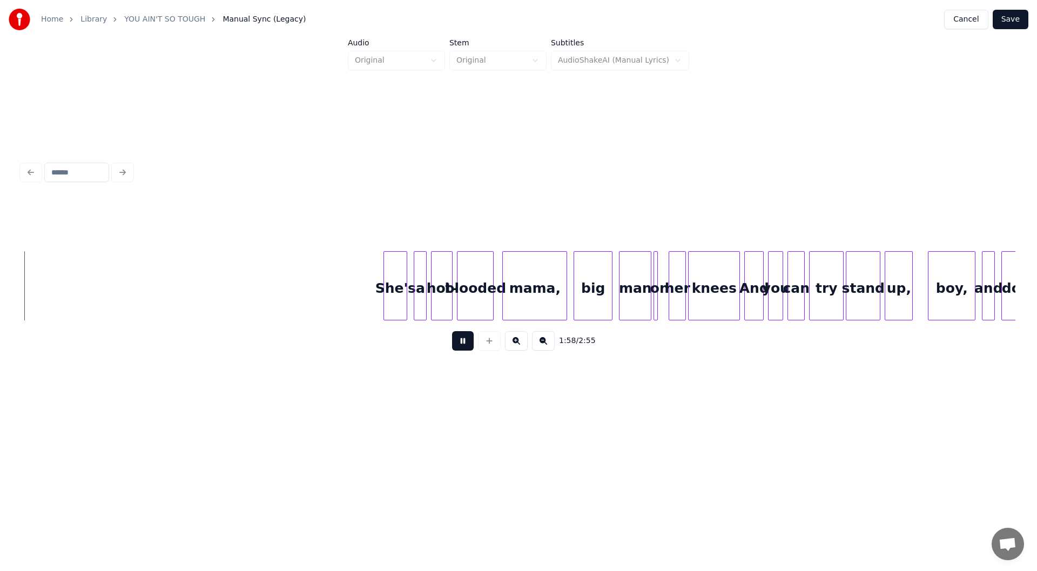
scroll to position [0, 12811]
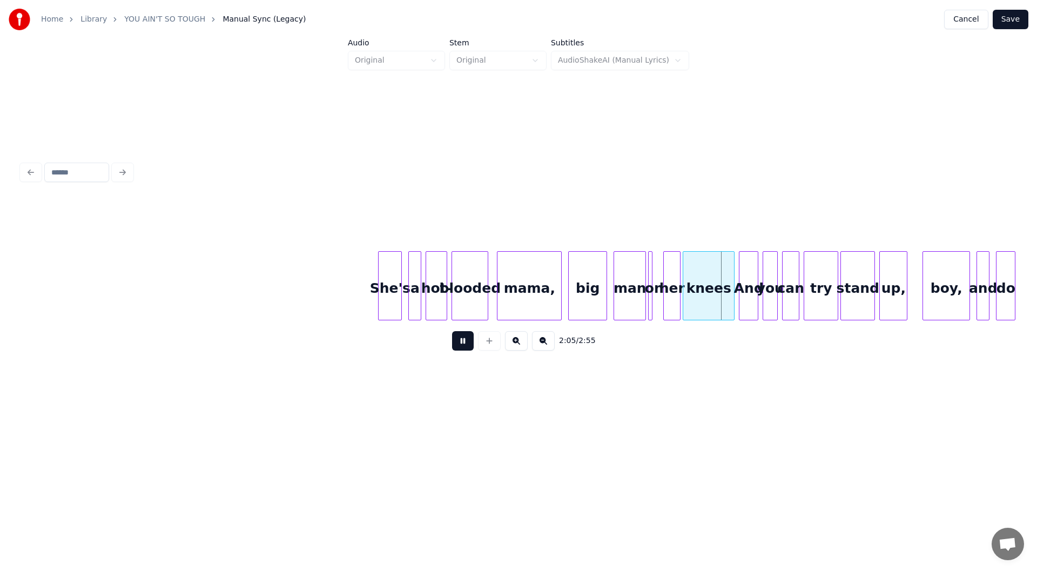
click at [461, 339] on button at bounding box center [463, 340] width 22 height 19
click at [534, 276] on div "mama," at bounding box center [530, 288] width 64 height 73
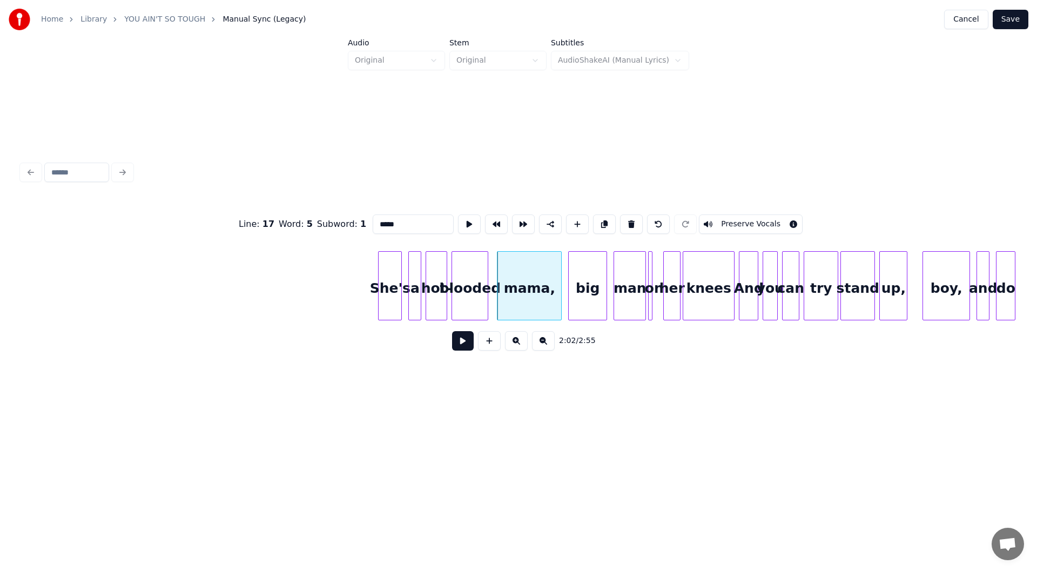
click at [458, 344] on button at bounding box center [463, 340] width 22 height 19
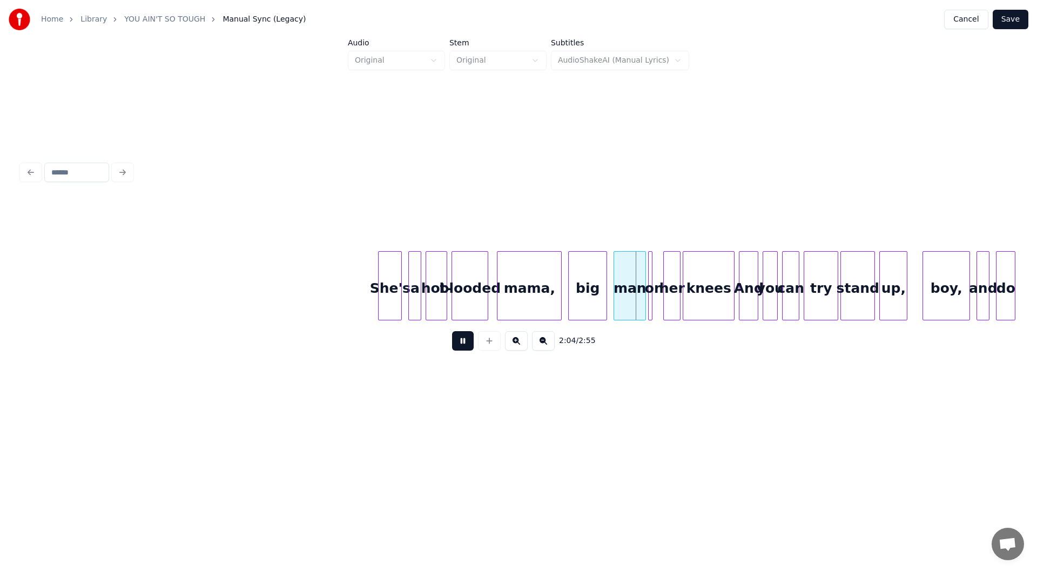
click at [458, 344] on button at bounding box center [463, 340] width 22 height 19
click at [814, 291] on div "try" at bounding box center [820, 288] width 33 height 73
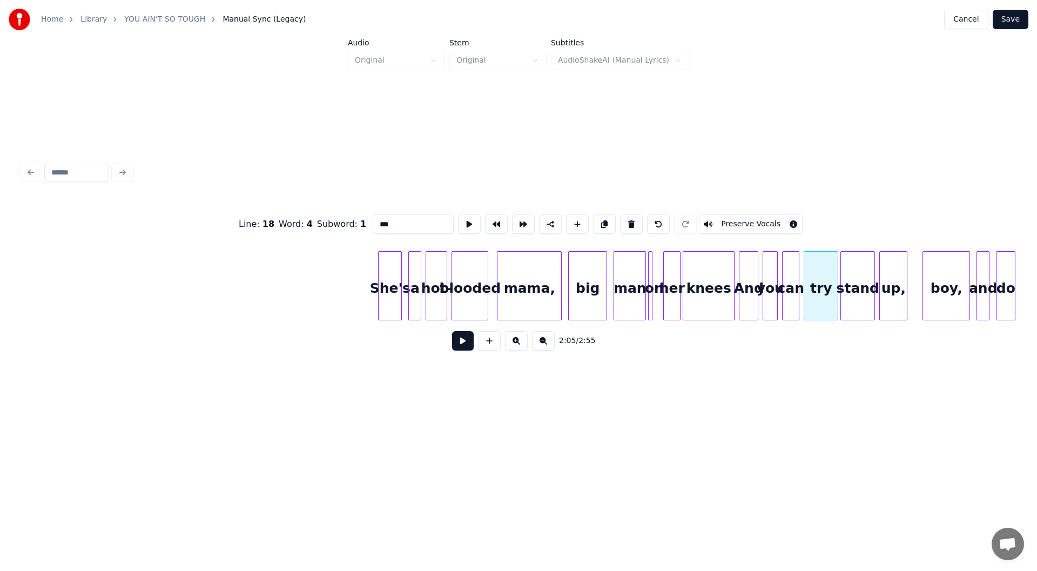
click at [462, 344] on button at bounding box center [463, 340] width 22 height 19
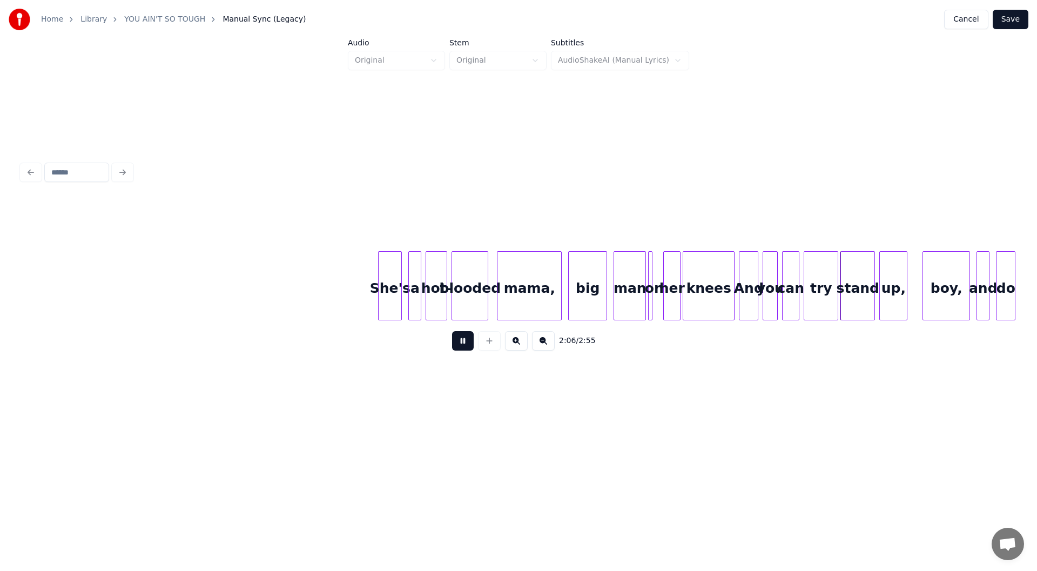
click at [462, 344] on button at bounding box center [463, 340] width 22 height 19
click at [828, 294] on div "try" at bounding box center [820, 288] width 33 height 73
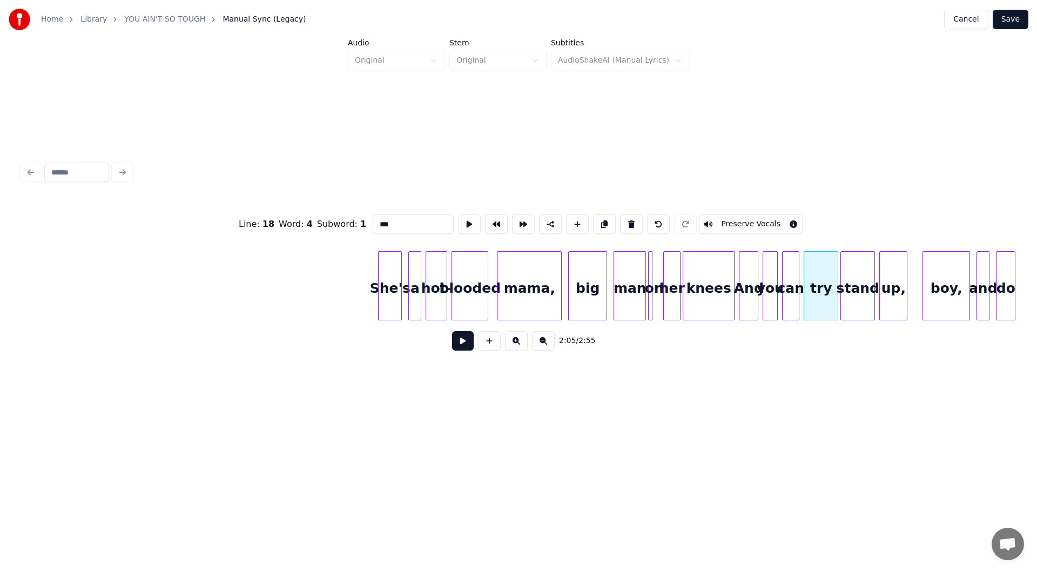
click at [389, 217] on input "***" at bounding box center [413, 223] width 81 height 19
click at [813, 307] on div at bounding box center [812, 286] width 3 height 68
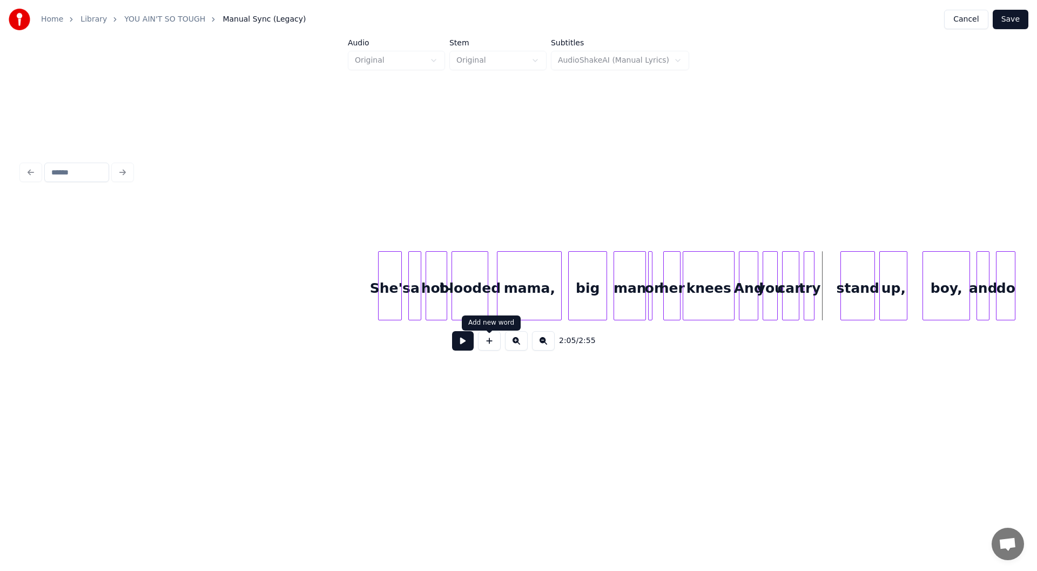
click at [486, 343] on button at bounding box center [489, 340] width 23 height 19
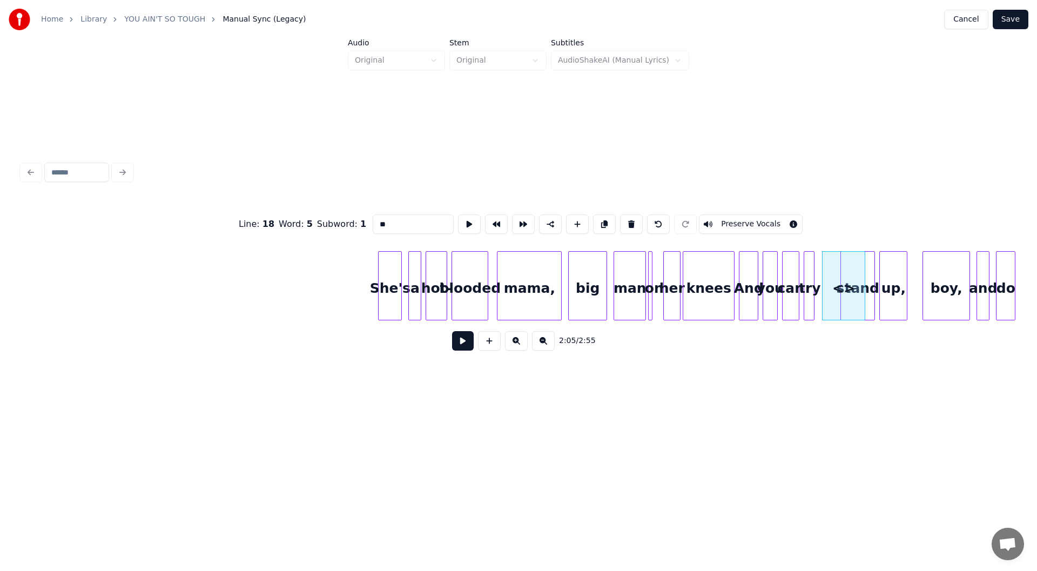
drag, startPoint x: 391, startPoint y: 219, endPoint x: 329, endPoint y: 221, distance: 62.2
click at [329, 221] on div "Line : 18 Word : 5 Subword : 1 ** Preserve Vocals" at bounding box center [519, 224] width 994 height 54
click at [836, 278] on div at bounding box center [835, 286] width 3 height 68
click at [709, 291] on div "knees" at bounding box center [708, 288] width 51 height 73
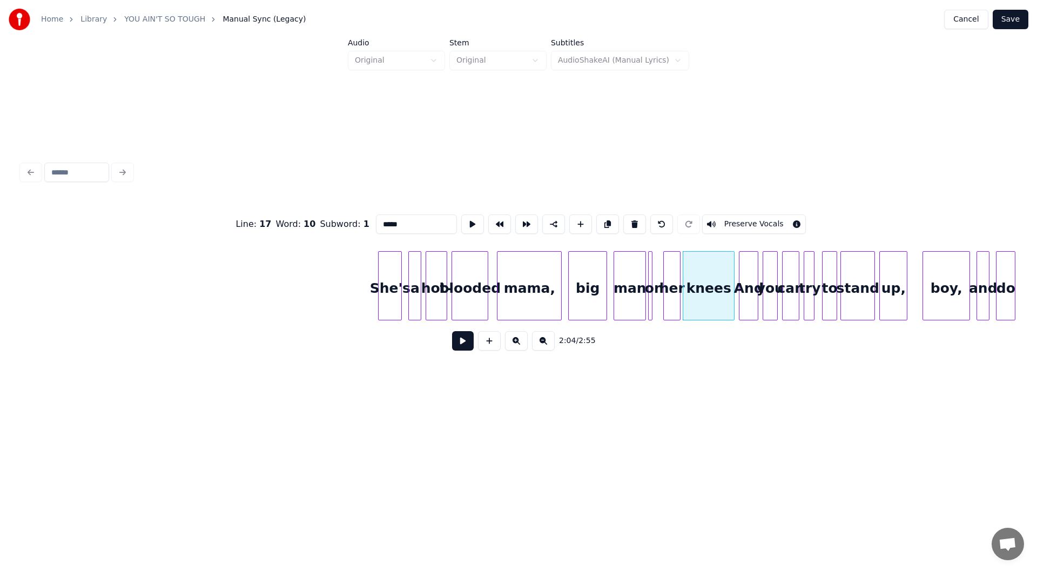
type input "*****"
click at [460, 344] on button at bounding box center [463, 340] width 22 height 19
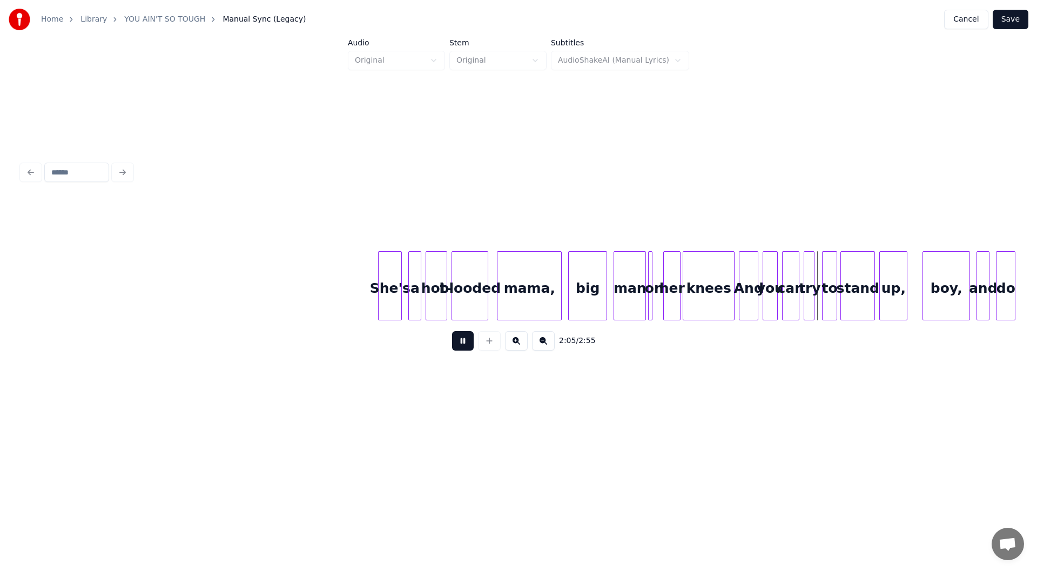
click at [460, 344] on button at bounding box center [463, 340] width 22 height 19
click at [384, 291] on div "She's" at bounding box center [390, 288] width 23 height 73
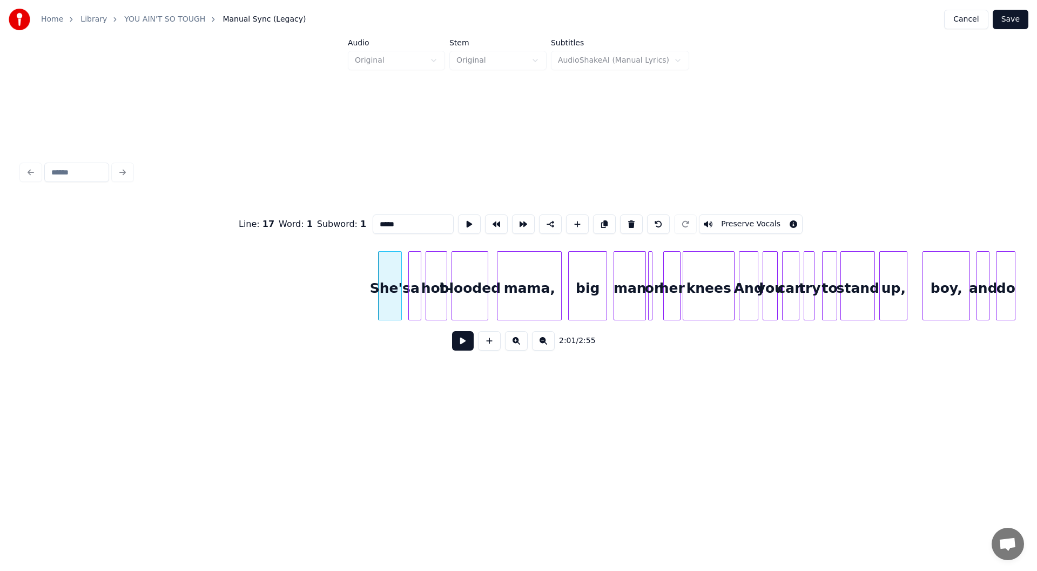
type input "*****"
click at [465, 343] on button at bounding box center [463, 340] width 22 height 19
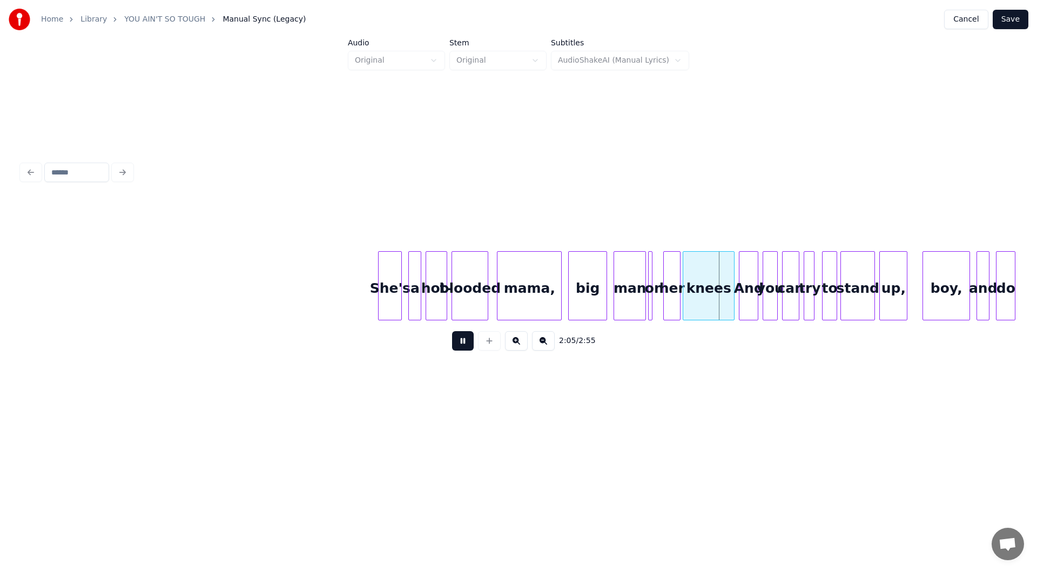
click at [462, 344] on button at bounding box center [463, 340] width 22 height 19
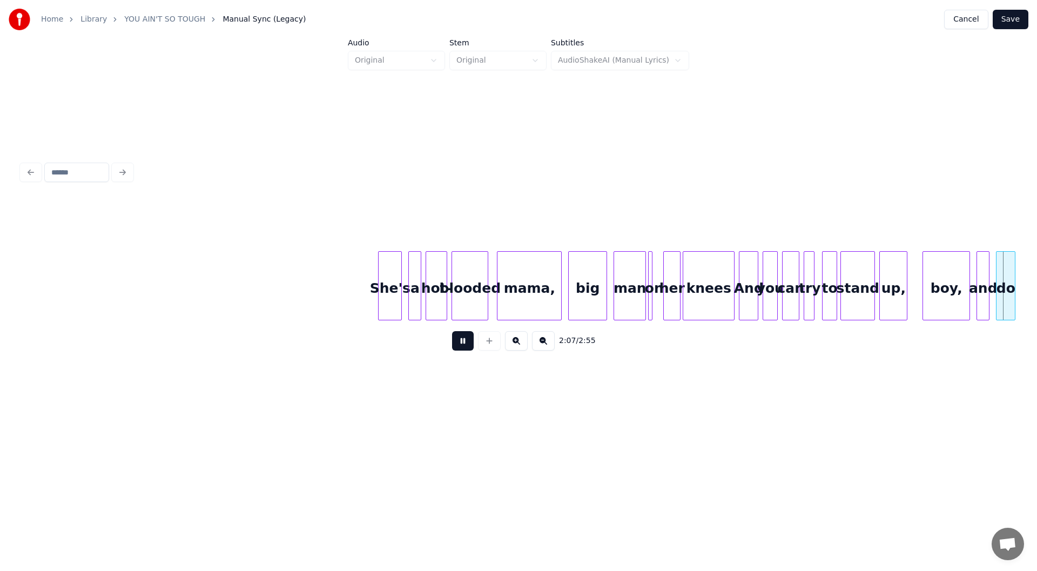
scroll to position [0, 13806]
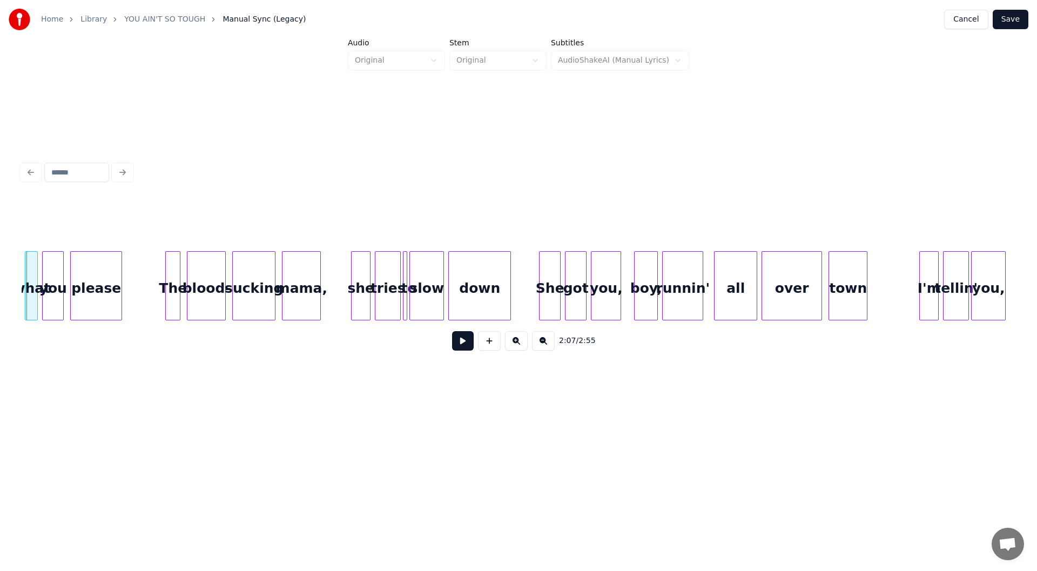
click at [460, 348] on button at bounding box center [463, 340] width 22 height 19
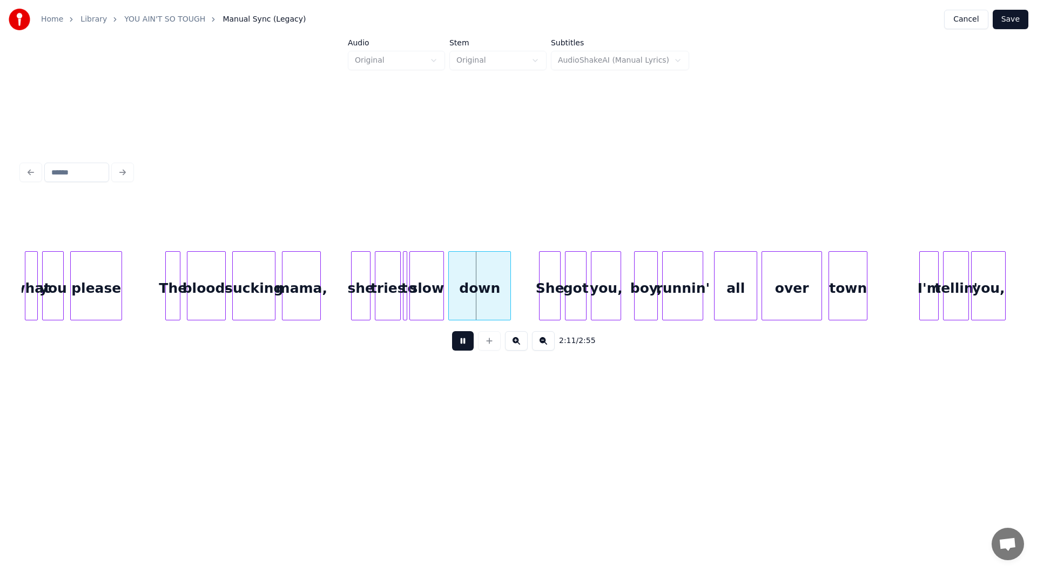
click at [461, 345] on button at bounding box center [463, 340] width 22 height 19
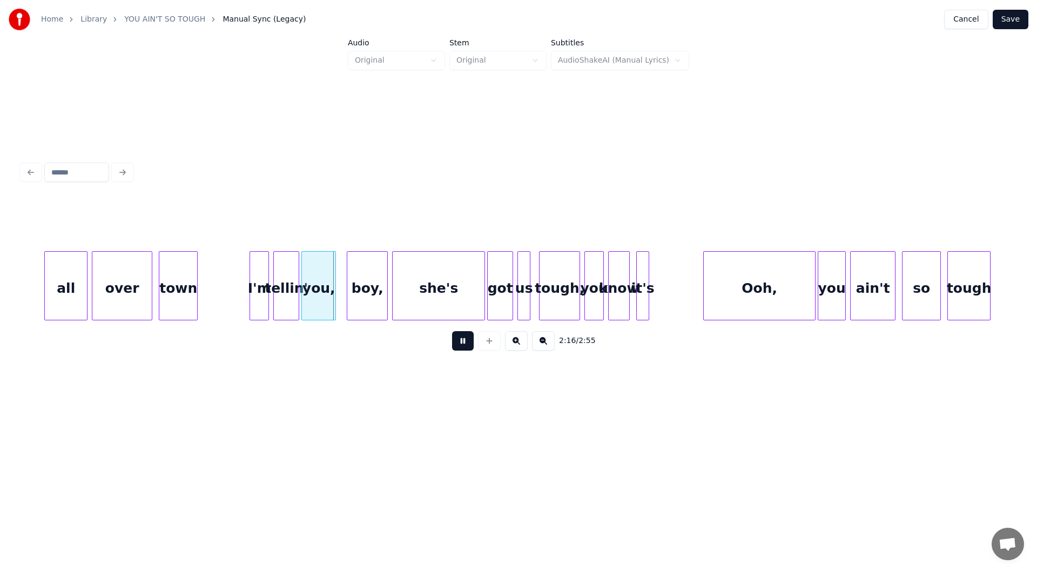
scroll to position [0, 14498]
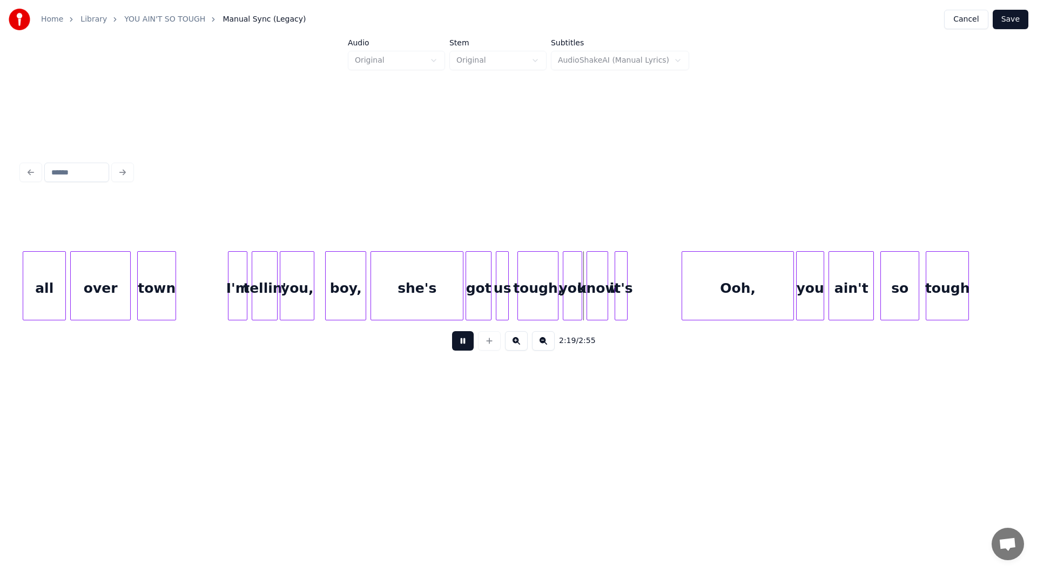
click at [459, 347] on button at bounding box center [463, 340] width 22 height 19
click at [425, 294] on div "she's" at bounding box center [417, 288] width 92 height 73
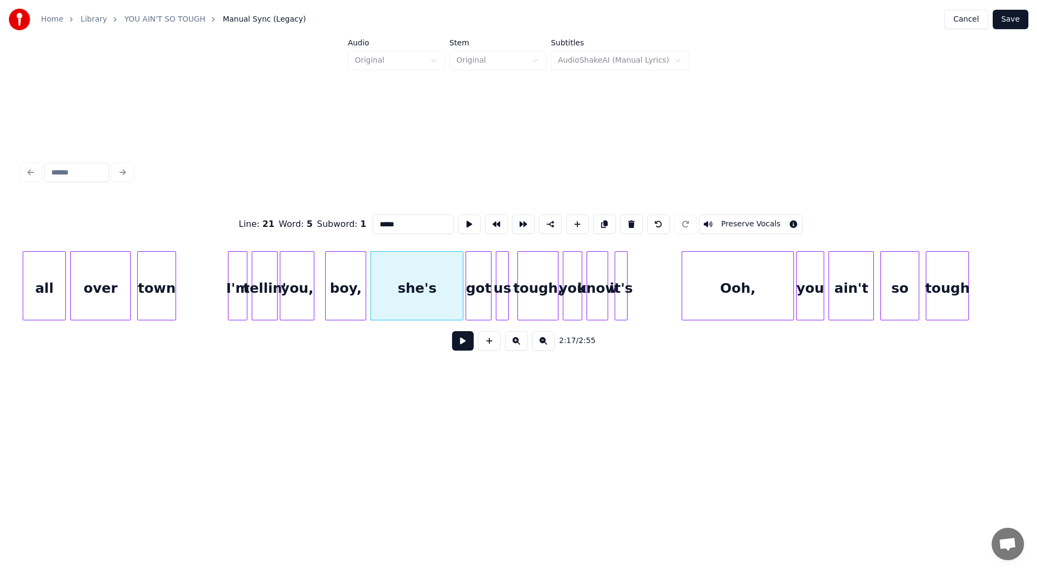
click at [456, 342] on button at bounding box center [463, 340] width 22 height 19
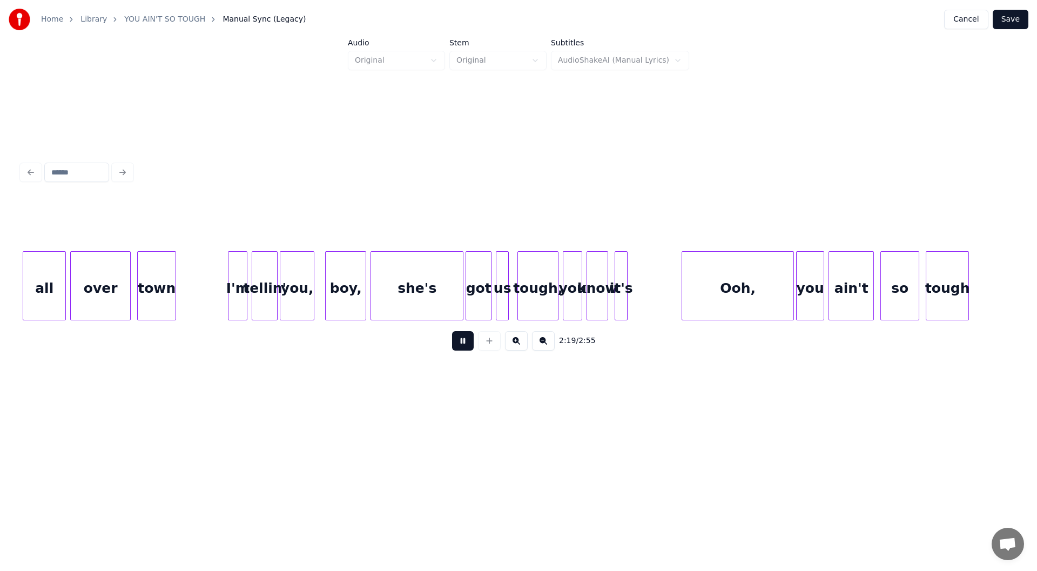
click at [461, 342] on button at bounding box center [463, 340] width 22 height 19
click at [503, 295] on div "us" at bounding box center [502, 288] width 12 height 73
drag, startPoint x: 389, startPoint y: 216, endPoint x: 358, endPoint y: 215, distance: 30.8
click at [358, 215] on div "Line : 21 Word : 7 Subword : 1 ** Preserve Vocals" at bounding box center [519, 224] width 994 height 54
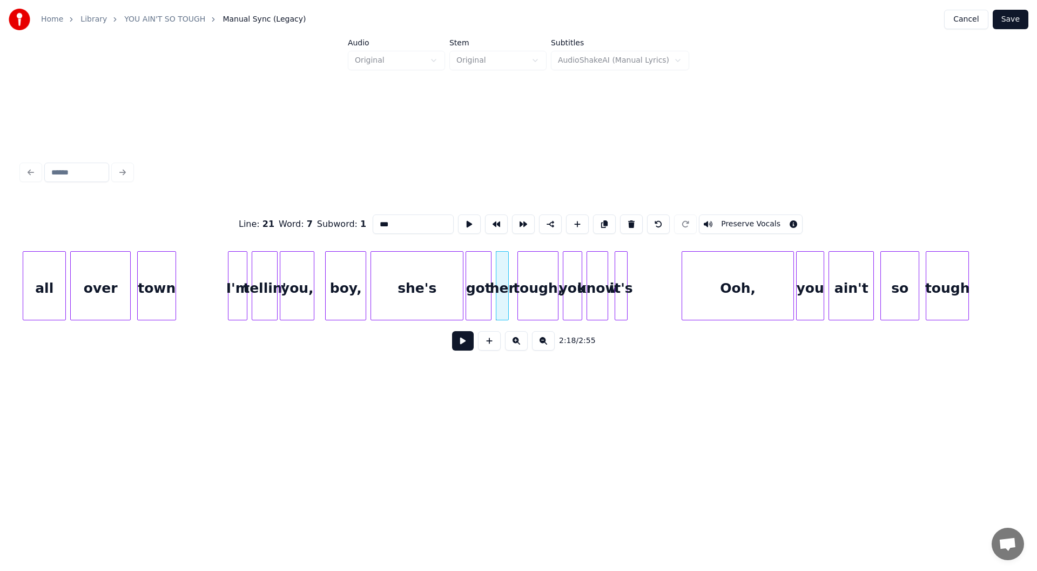
click at [535, 293] on div "tough," at bounding box center [538, 288] width 40 height 73
drag, startPoint x: 411, startPoint y: 218, endPoint x: 370, endPoint y: 224, distance: 41.4
click at [373, 224] on input "*********" at bounding box center [413, 223] width 81 height 19
click at [230, 290] on div at bounding box center [230, 286] width 3 height 68
type input "***"
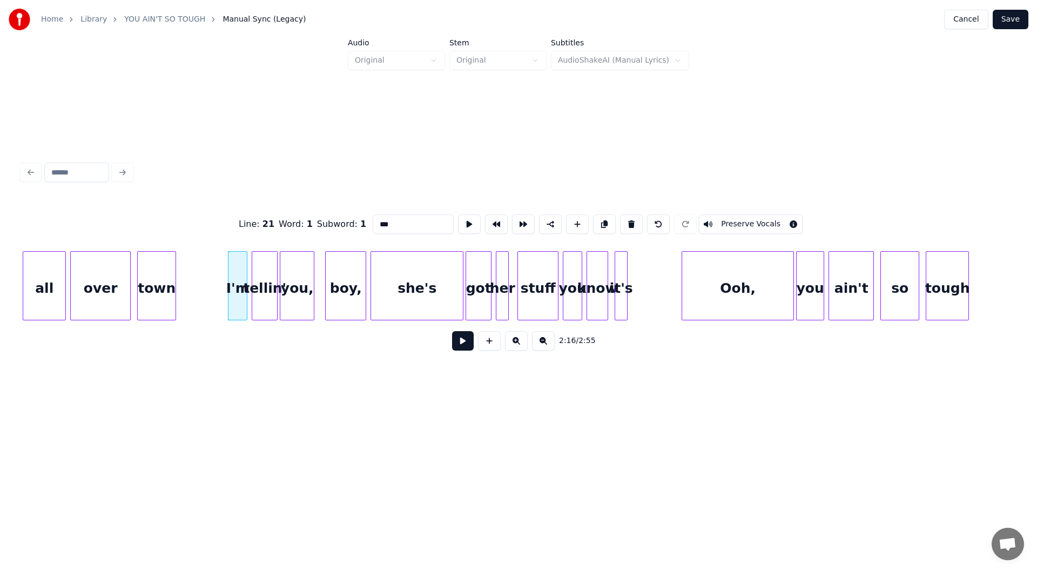
click at [458, 345] on button at bounding box center [463, 340] width 22 height 19
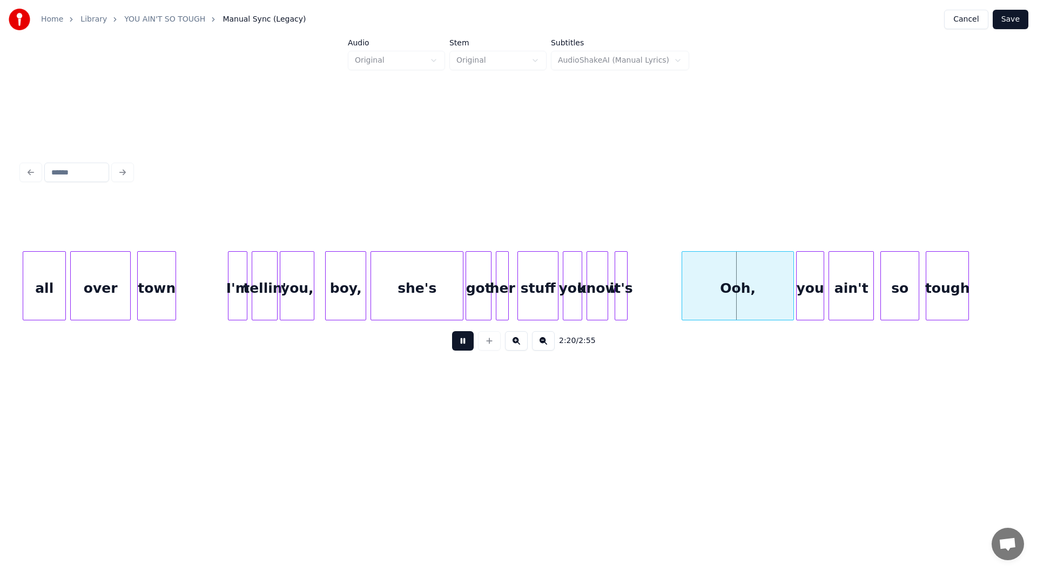
click at [461, 342] on button at bounding box center [463, 340] width 22 height 19
click at [480, 296] on div "got" at bounding box center [478, 288] width 25 height 73
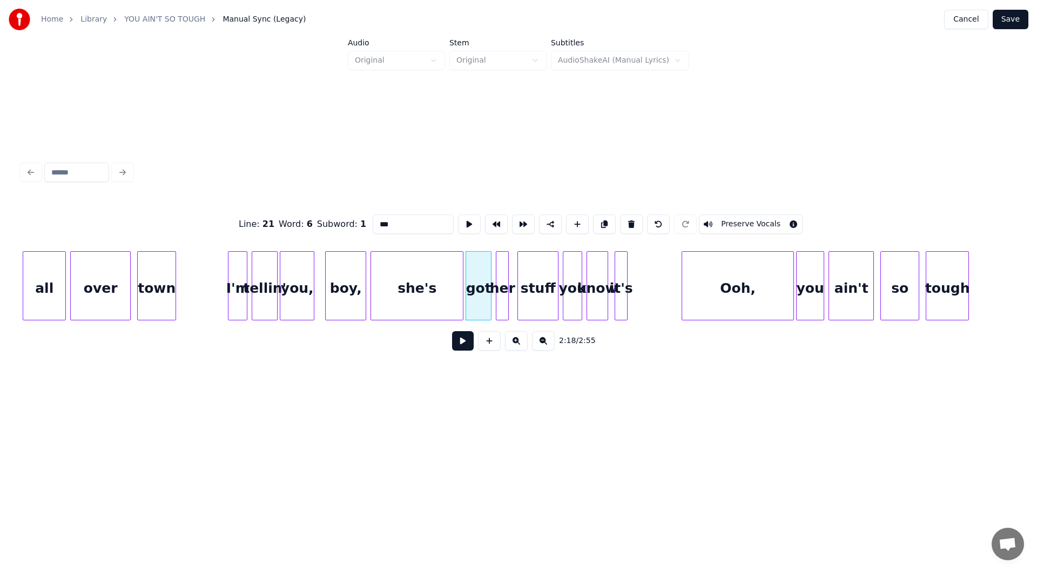
click at [461, 343] on button at bounding box center [463, 340] width 22 height 19
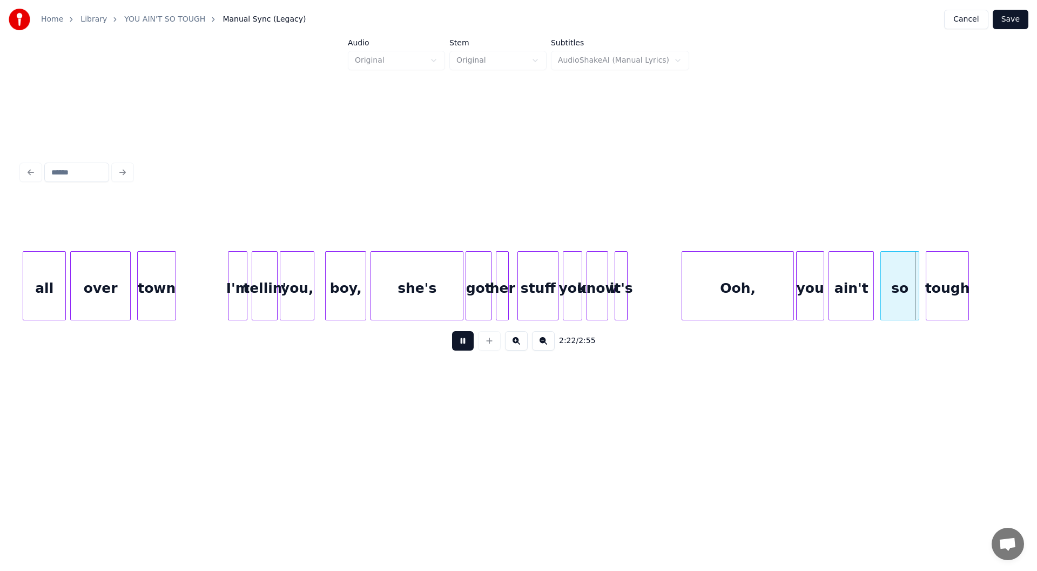
click at [461, 343] on button at bounding box center [463, 340] width 22 height 19
click at [674, 294] on div at bounding box center [675, 286] width 3 height 68
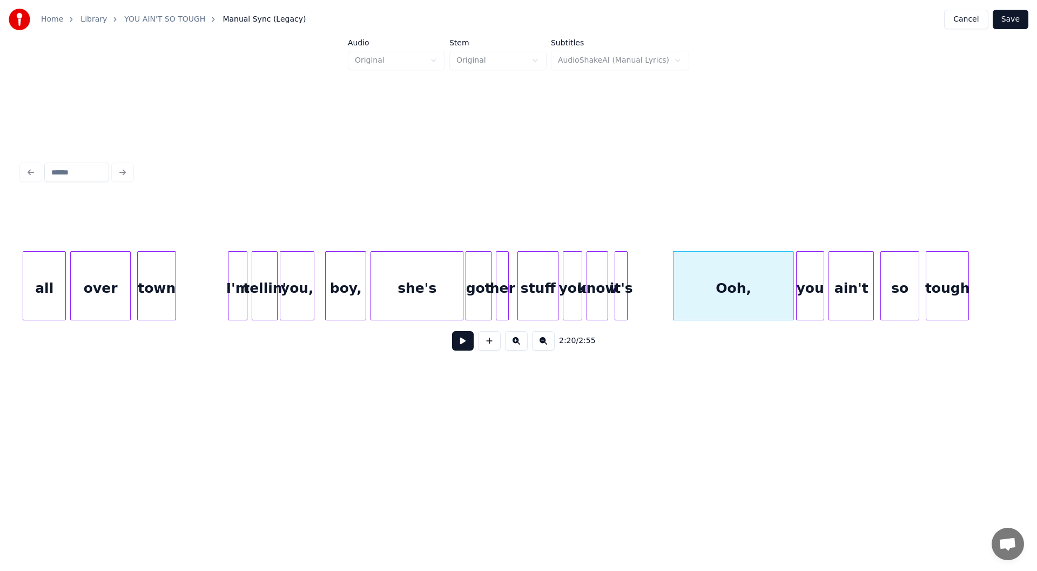
click at [734, 290] on div "Ooh," at bounding box center [734, 288] width 120 height 73
click at [373, 217] on input "****" at bounding box center [413, 223] width 81 height 19
drag, startPoint x: 378, startPoint y: 217, endPoint x: 371, endPoint y: 218, distance: 7.7
click at [373, 218] on input "****" at bounding box center [413, 223] width 81 height 19
drag, startPoint x: 388, startPoint y: 219, endPoint x: 580, endPoint y: 129, distance: 211.7
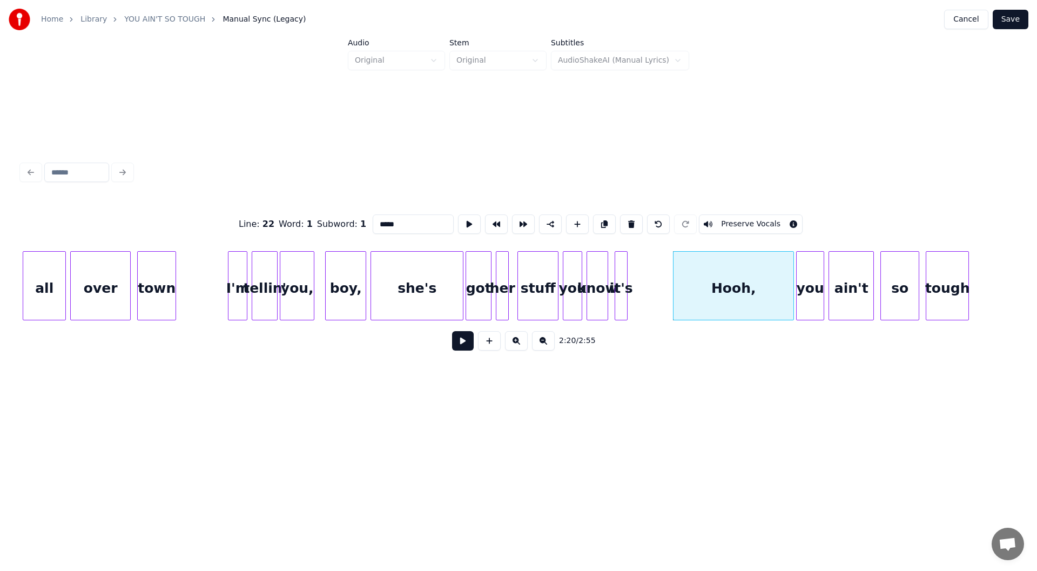
click at [528, 180] on div "Line : 22 Word : 1 Subword : 1 ***** Preserve Vocals 2:20 / 2:55" at bounding box center [518, 259] width 1003 height 214
click at [599, 289] on div "know" at bounding box center [597, 288] width 21 height 73
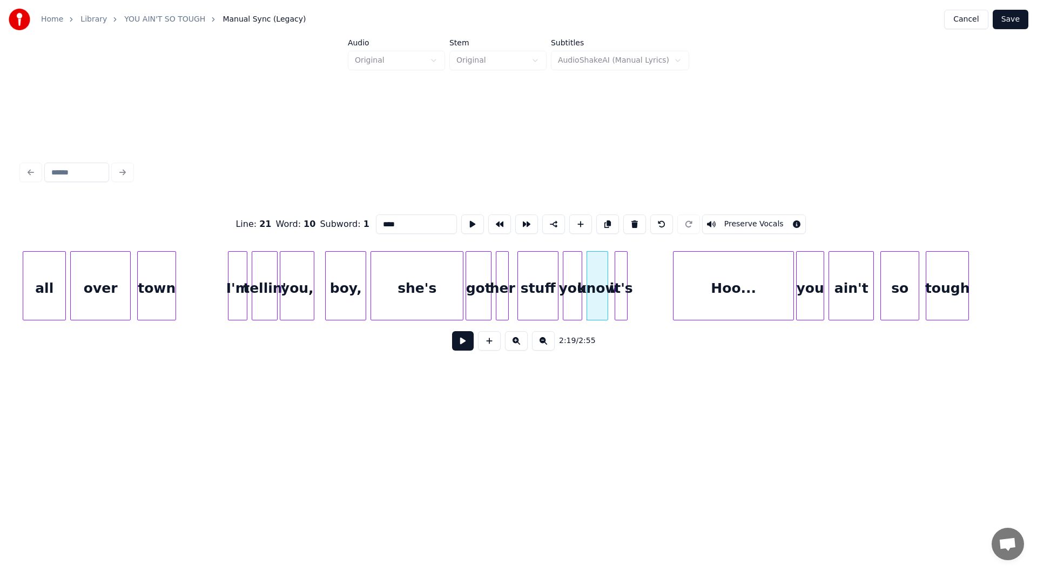
type input "****"
click at [461, 339] on button at bounding box center [463, 340] width 22 height 19
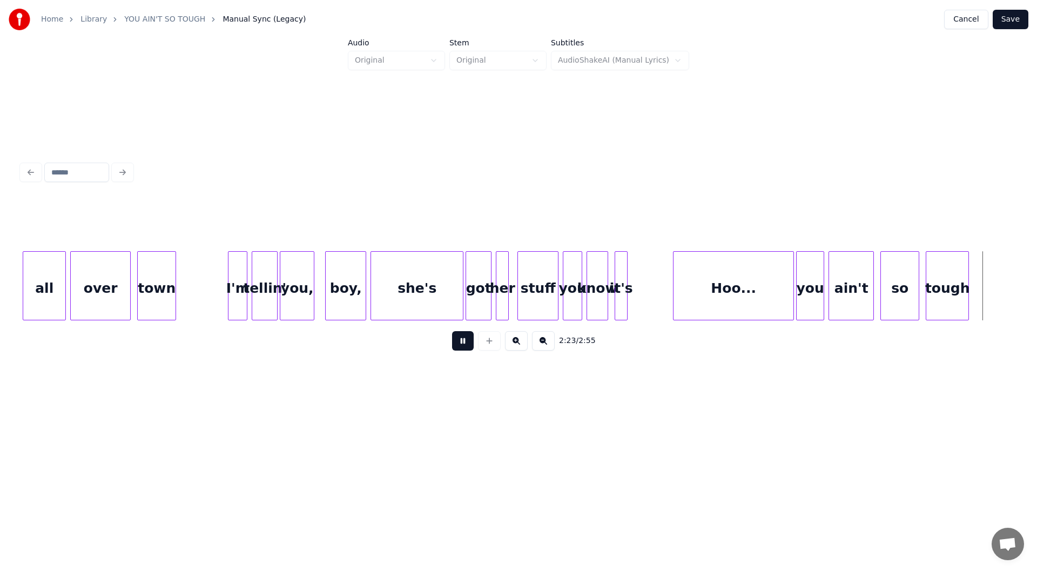
click at [459, 344] on button at bounding box center [463, 340] width 22 height 19
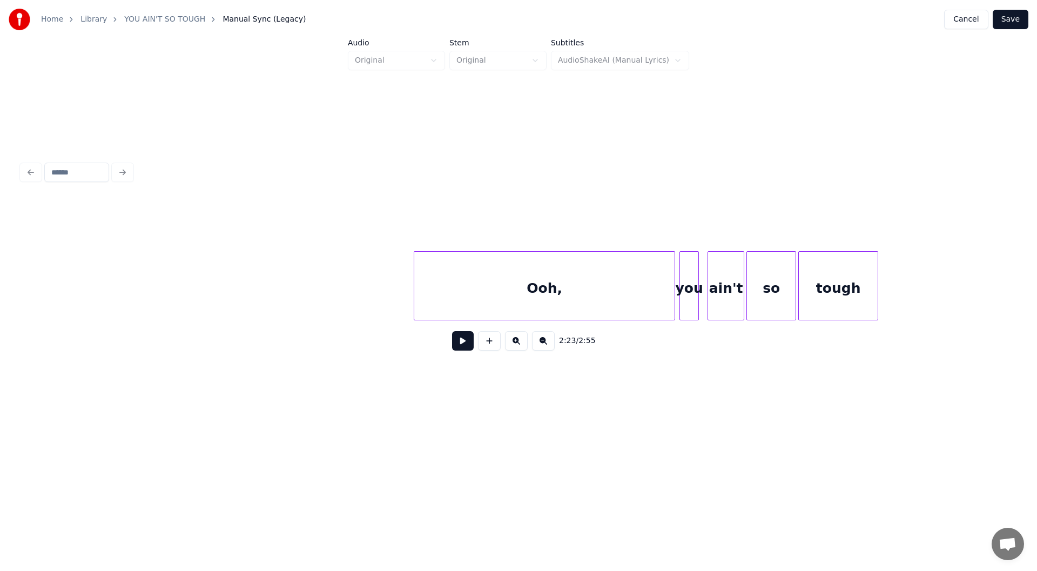
scroll to position [0, 15535]
click at [462, 345] on button at bounding box center [463, 340] width 22 height 19
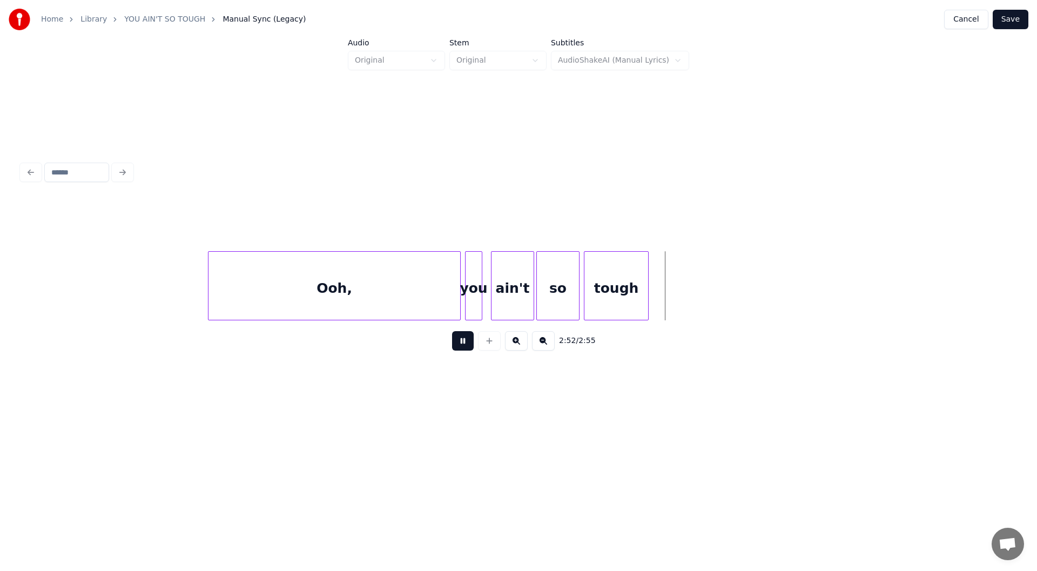
scroll to position [0, 18021]
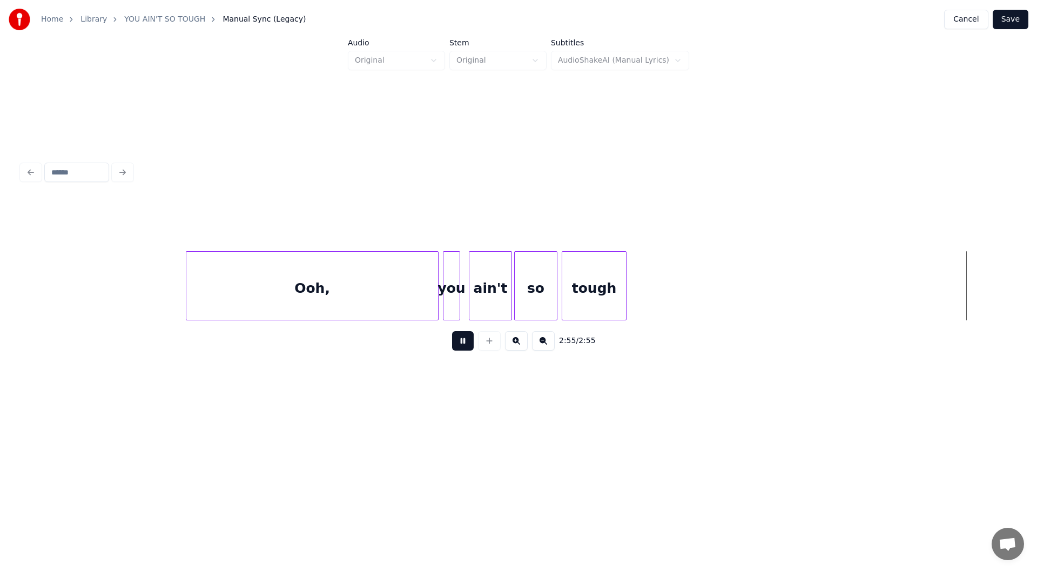
click at [459, 341] on button at bounding box center [463, 340] width 22 height 19
click at [1008, 17] on button "Save" at bounding box center [1011, 19] width 36 height 19
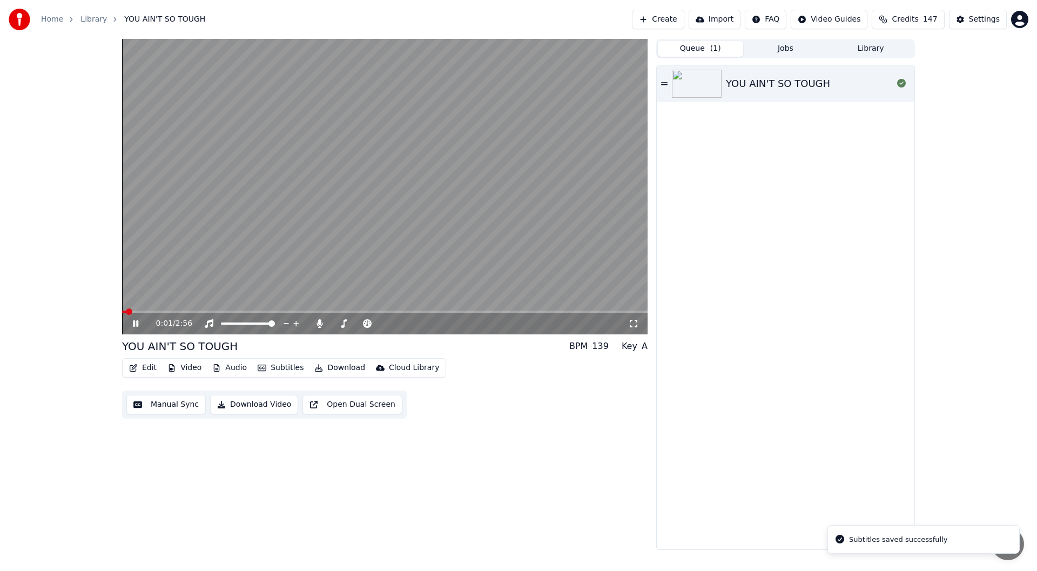
click at [634, 322] on icon at bounding box center [633, 323] width 11 height 9
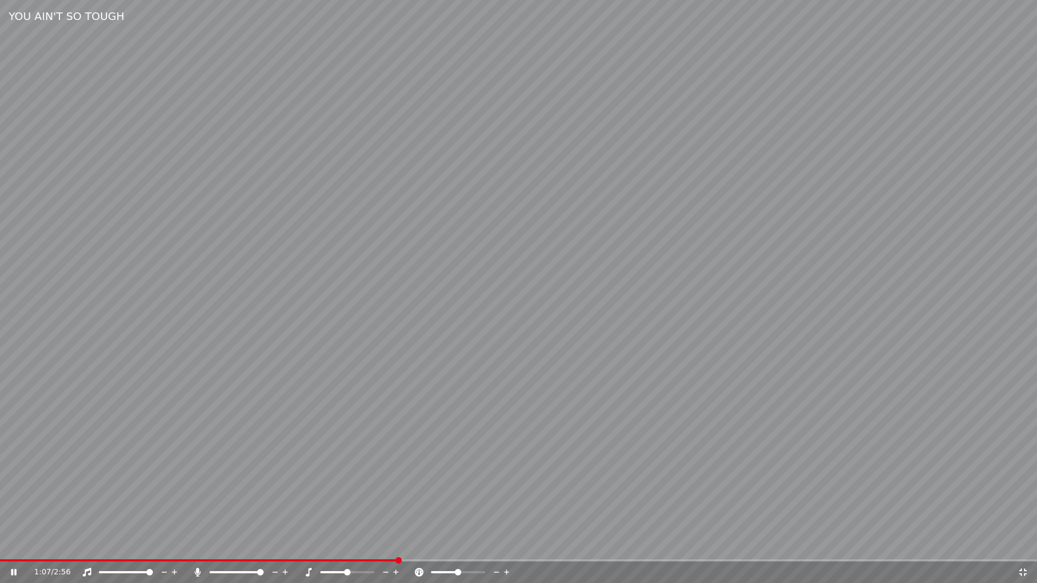
click at [316, 560] on span at bounding box center [199, 561] width 398 height 2
click at [13, 570] on icon at bounding box center [13, 572] width 5 height 6
click at [1025, 569] on icon at bounding box center [1023, 573] width 8 height 8
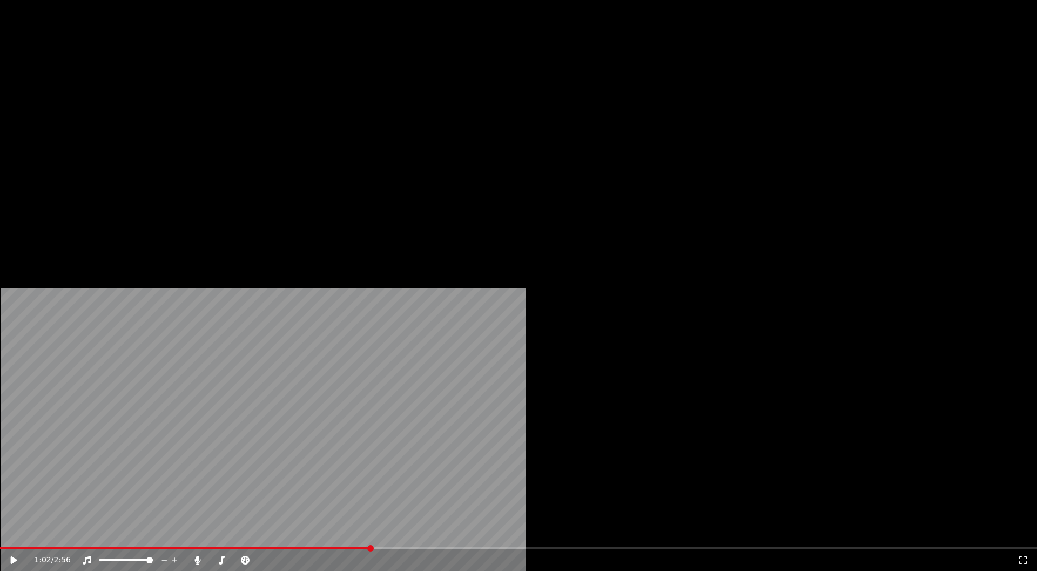
click at [139, 80] on button "Edit" at bounding box center [143, 72] width 36 height 15
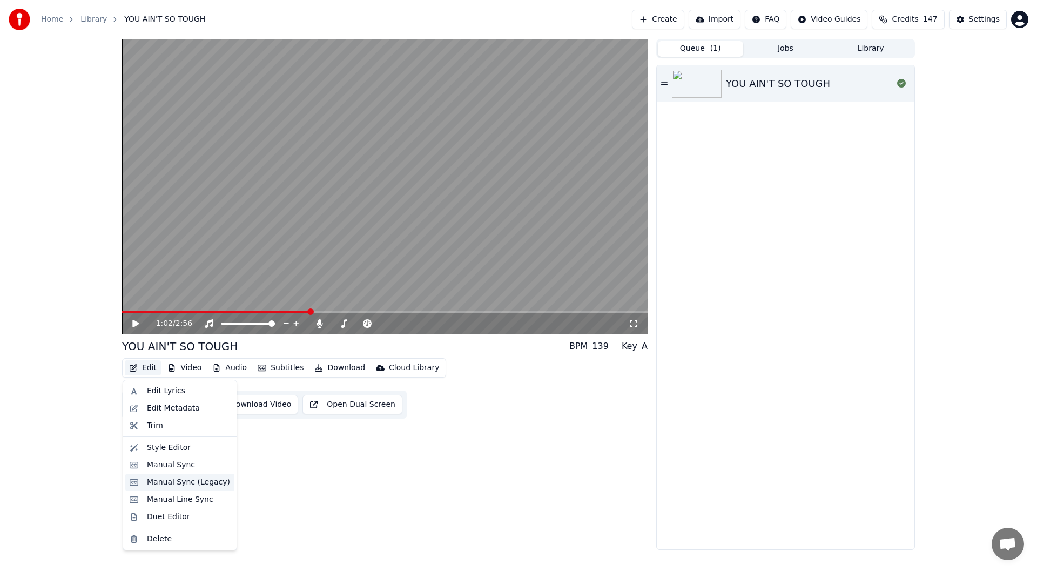
click at [191, 483] on div "Manual Sync (Legacy)" at bounding box center [188, 482] width 83 height 11
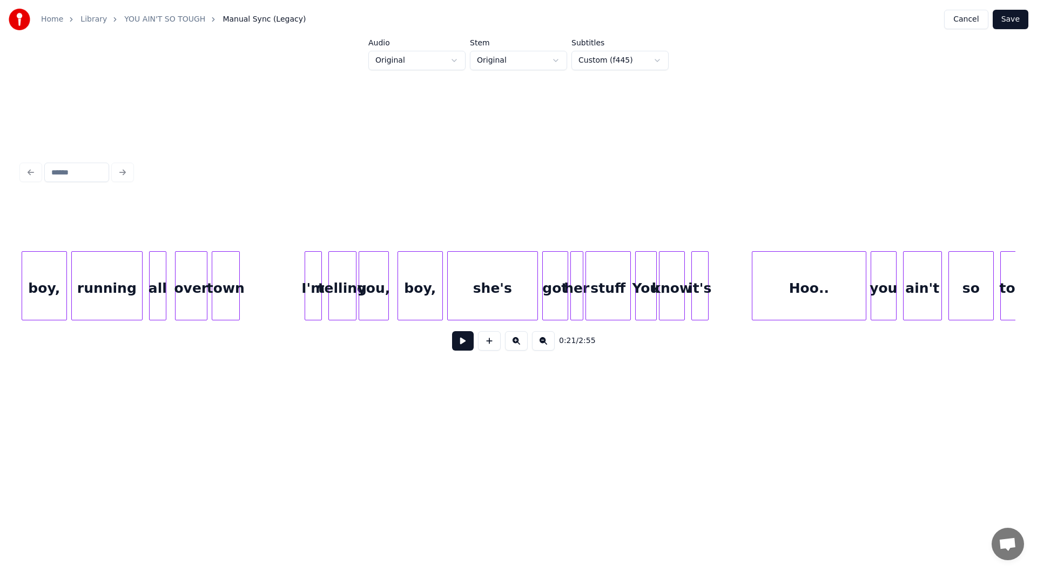
scroll to position [0, 3579]
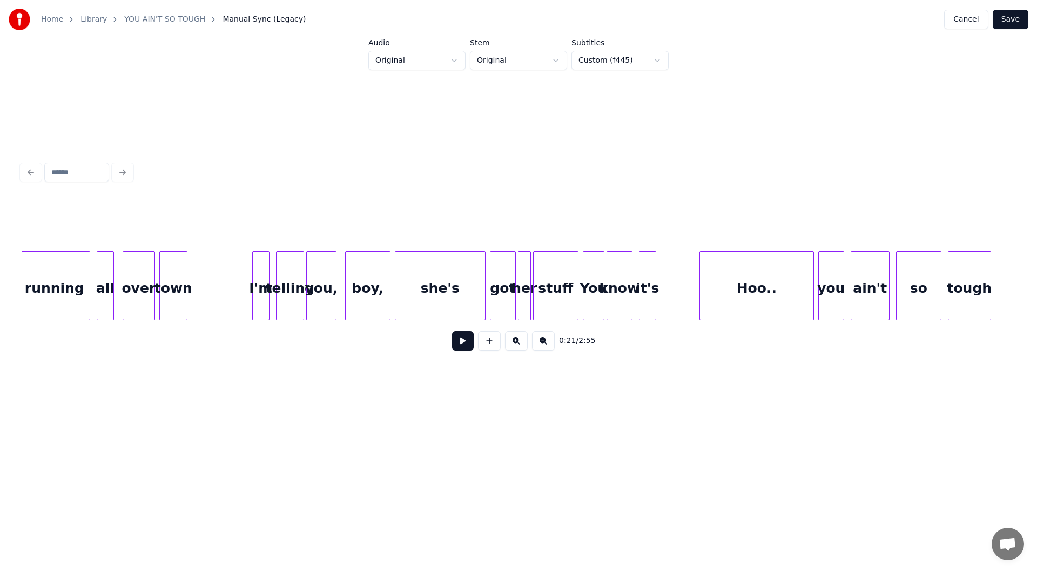
click at [172, 278] on div "town" at bounding box center [173, 288] width 27 height 73
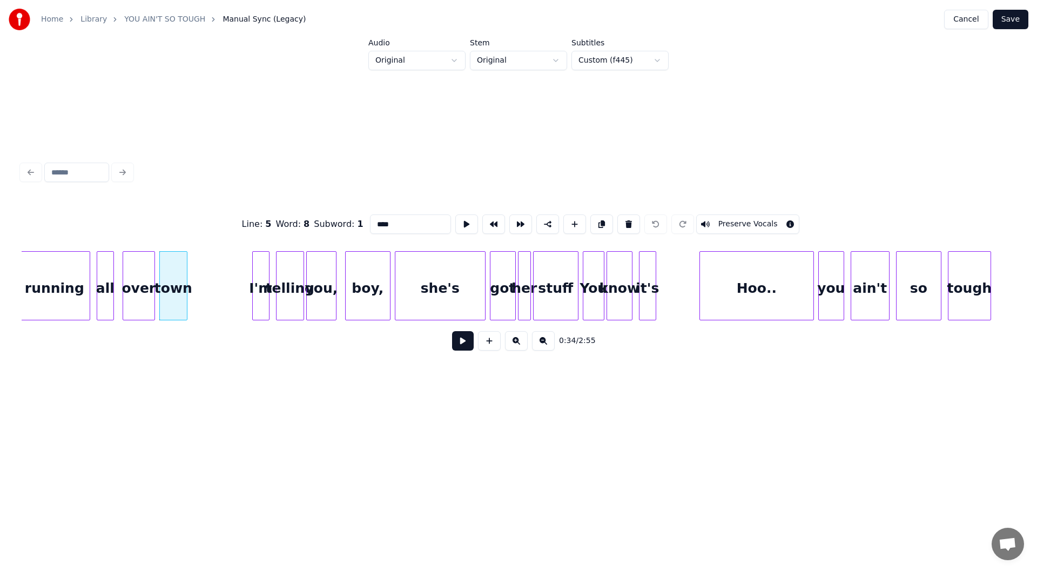
click at [462, 344] on button at bounding box center [463, 340] width 22 height 19
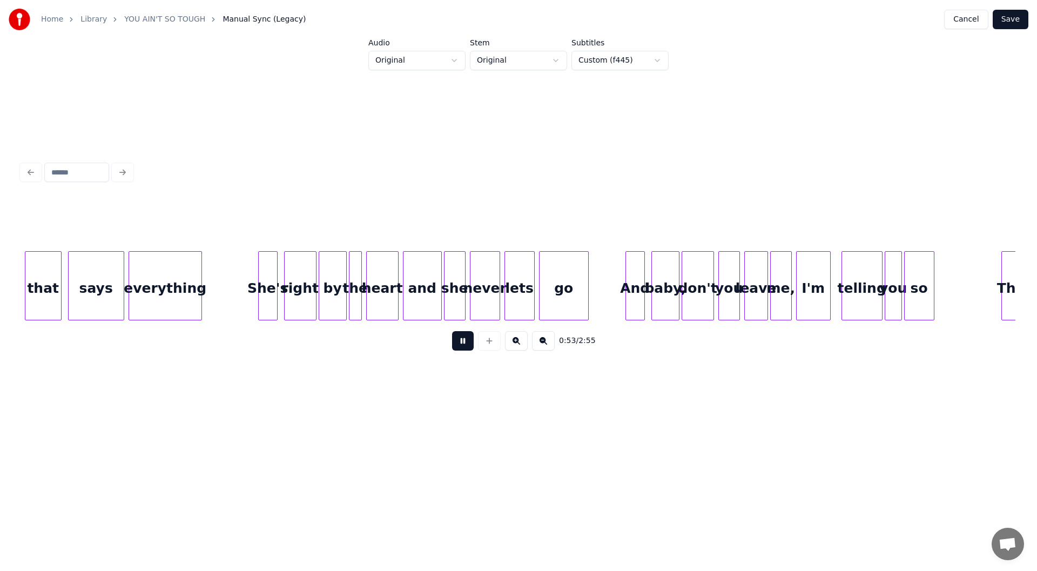
scroll to position [0, 5835]
click at [462, 341] on button at bounding box center [463, 340] width 22 height 19
click at [819, 289] on div "I'm" at bounding box center [811, 288] width 33 height 73
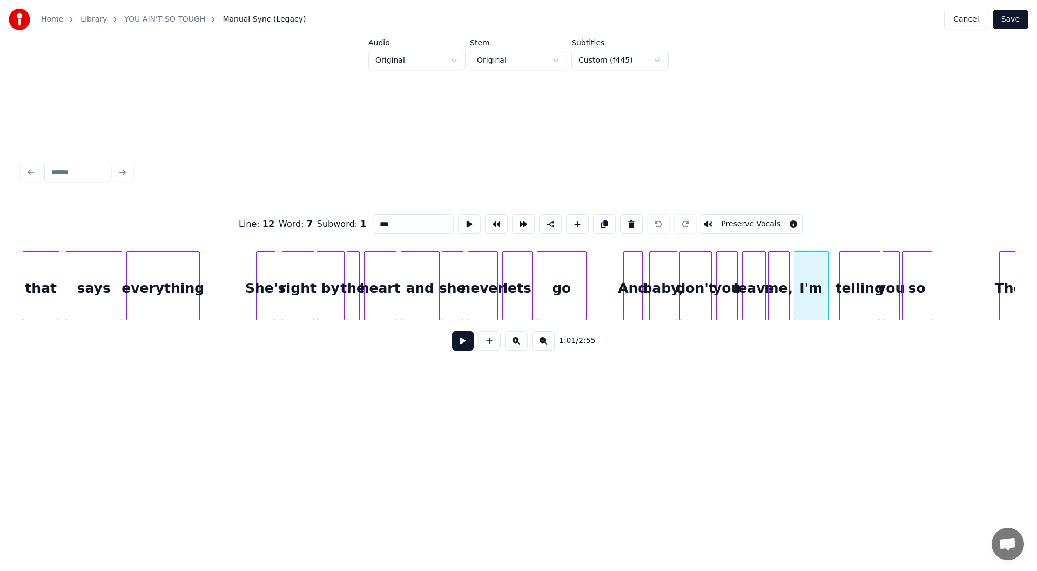
click at [386, 218] on input "***" at bounding box center [413, 223] width 81 height 19
drag, startPoint x: 394, startPoint y: 220, endPoint x: 387, endPoint y: 218, distance: 7.9
click at [387, 218] on input "*****" at bounding box center [413, 223] width 81 height 19
click at [805, 303] on div at bounding box center [806, 286] width 3 height 68
click at [792, 285] on div "I'm" at bounding box center [792, 288] width 14 height 73
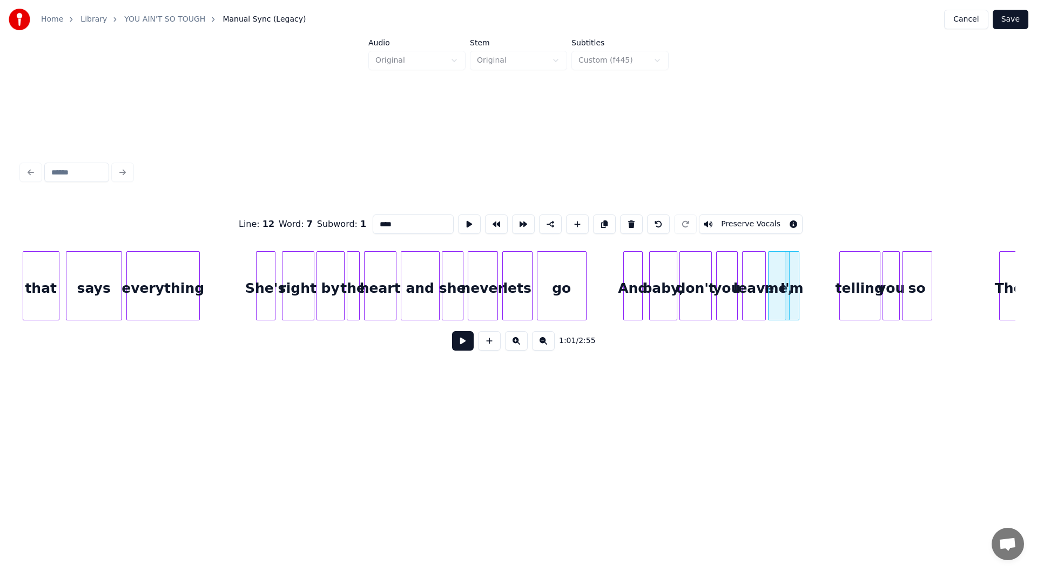
type input "***"
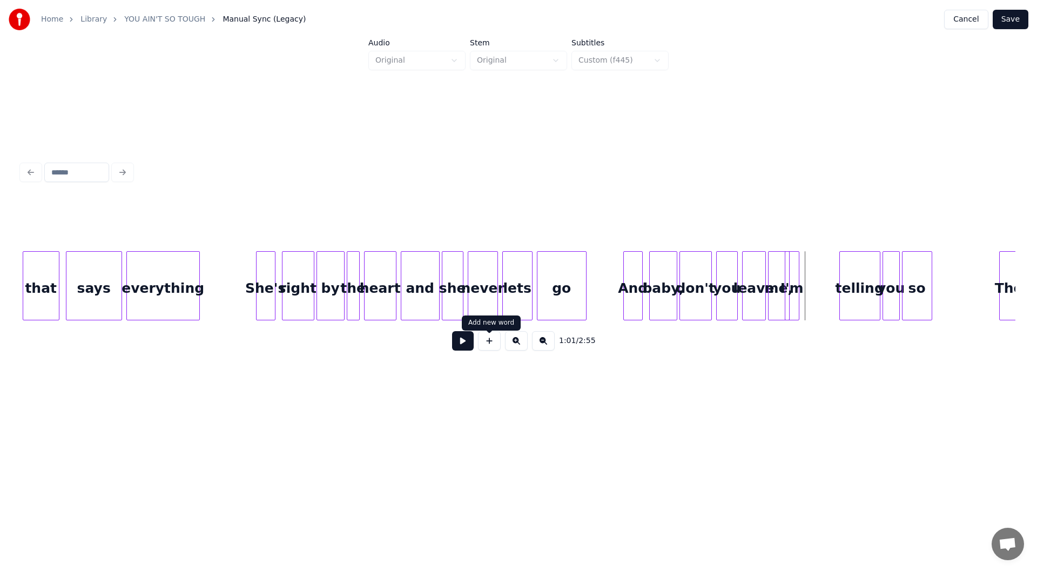
click at [486, 345] on button at bounding box center [489, 340] width 23 height 19
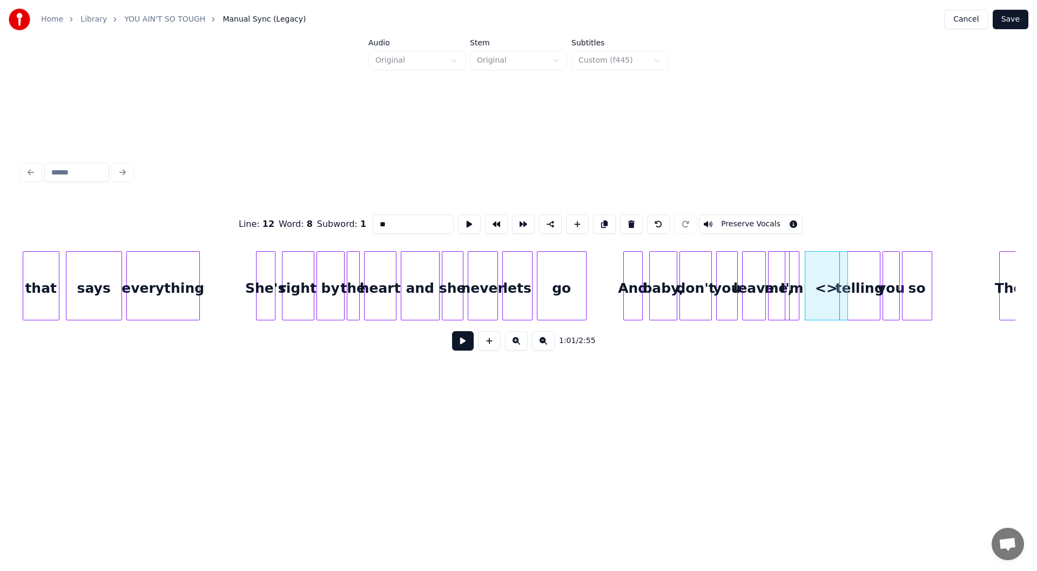
drag, startPoint x: 391, startPoint y: 215, endPoint x: 366, endPoint y: 220, distance: 25.3
click at [366, 220] on div "Line : 12 Word : 8 Subword : 1 ** Preserve Vocals" at bounding box center [519, 224] width 994 height 54
click at [815, 290] on div at bounding box center [814, 286] width 3 height 68
click at [822, 280] on div "a" at bounding box center [821, 288] width 11 height 73
click at [803, 291] on div "I'm" at bounding box center [802, 288] width 14 height 73
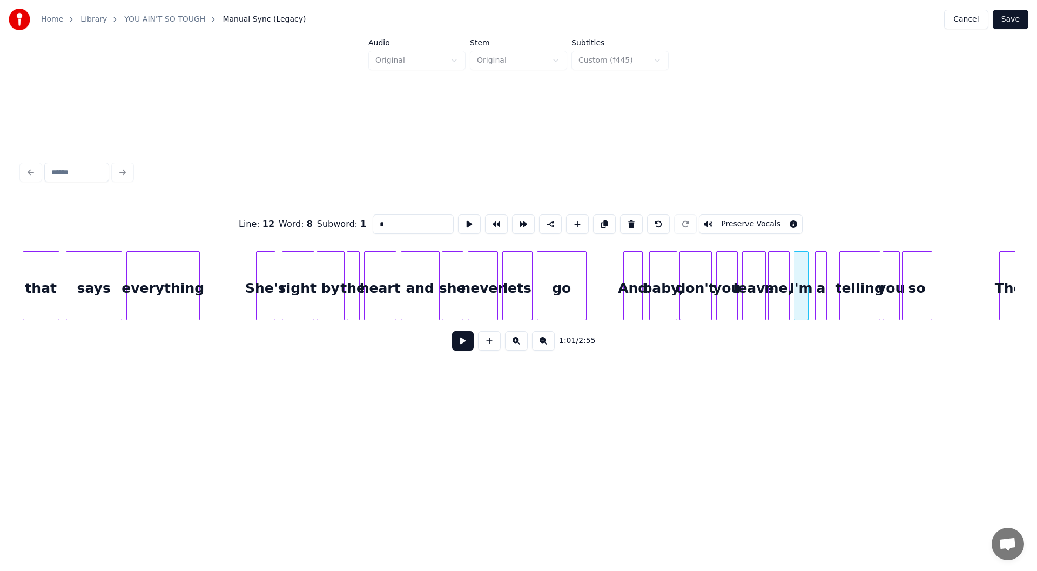
click at [636, 289] on div "And" at bounding box center [633, 288] width 18 height 73
type input "***"
click at [456, 342] on button at bounding box center [463, 340] width 22 height 19
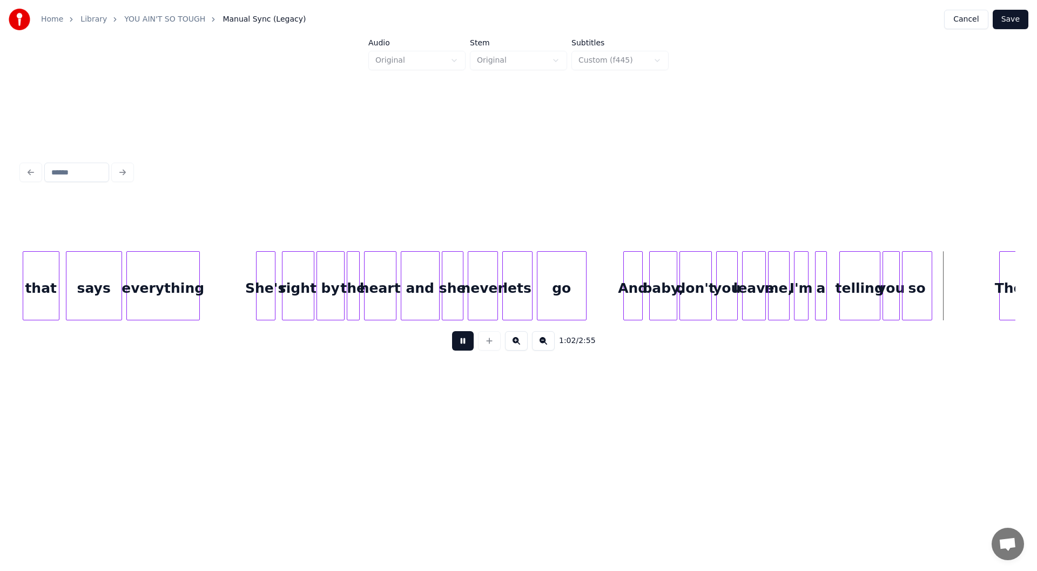
click at [455, 344] on button at bounding box center [463, 340] width 22 height 19
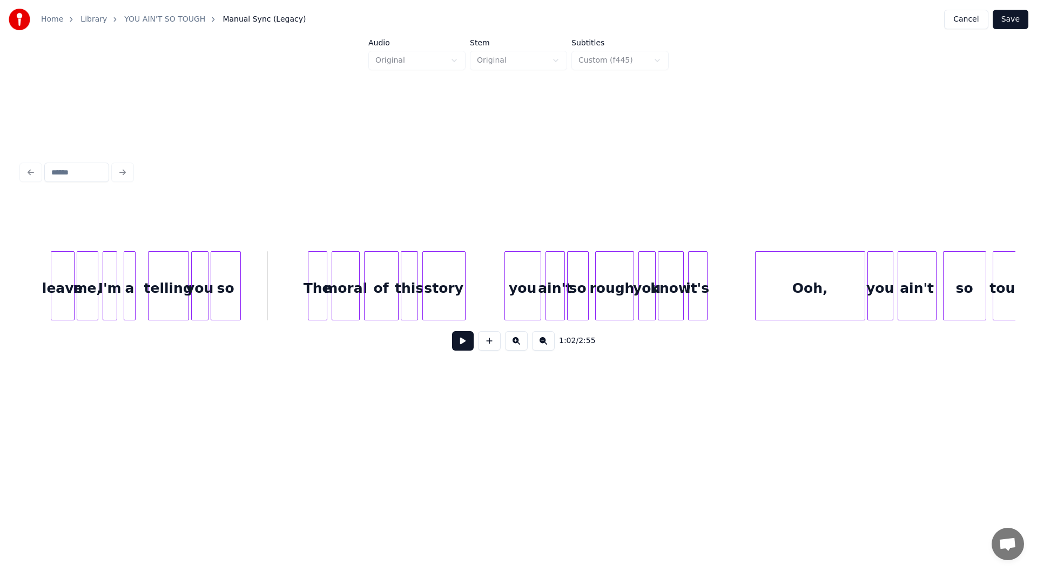
scroll to position [0, 6592]
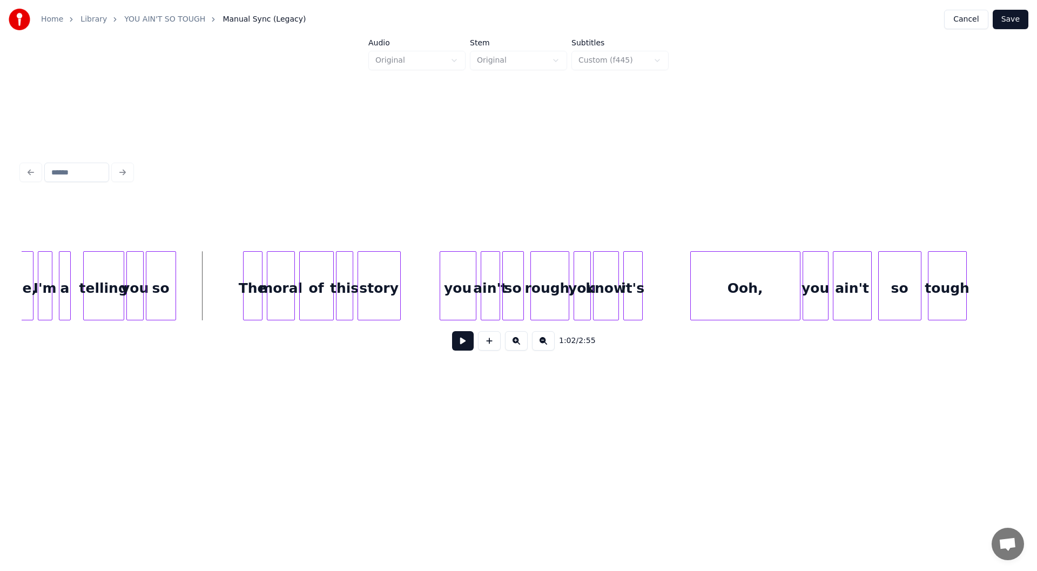
click at [459, 345] on button at bounding box center [463, 340] width 22 height 19
click at [459, 343] on button at bounding box center [463, 340] width 22 height 19
click at [1019, 12] on button "Save" at bounding box center [1011, 19] width 36 height 19
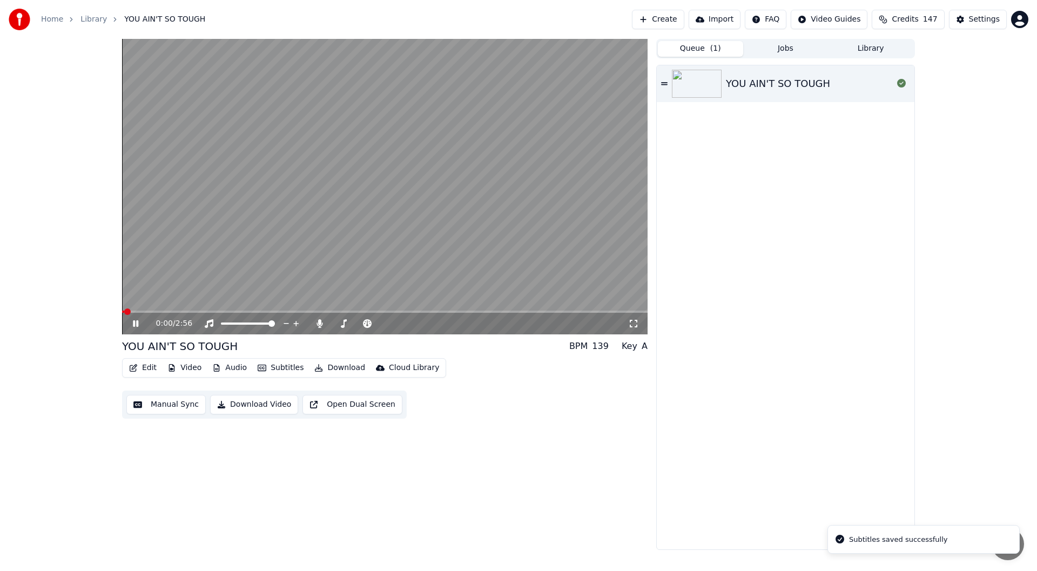
click at [633, 319] on div "0:00 / 2:56" at bounding box center [385, 324] width 526 height 22
drag, startPoint x: 634, startPoint y: 327, endPoint x: 633, endPoint y: 341, distance: 14.6
click at [633, 327] on icon at bounding box center [633, 323] width 11 height 9
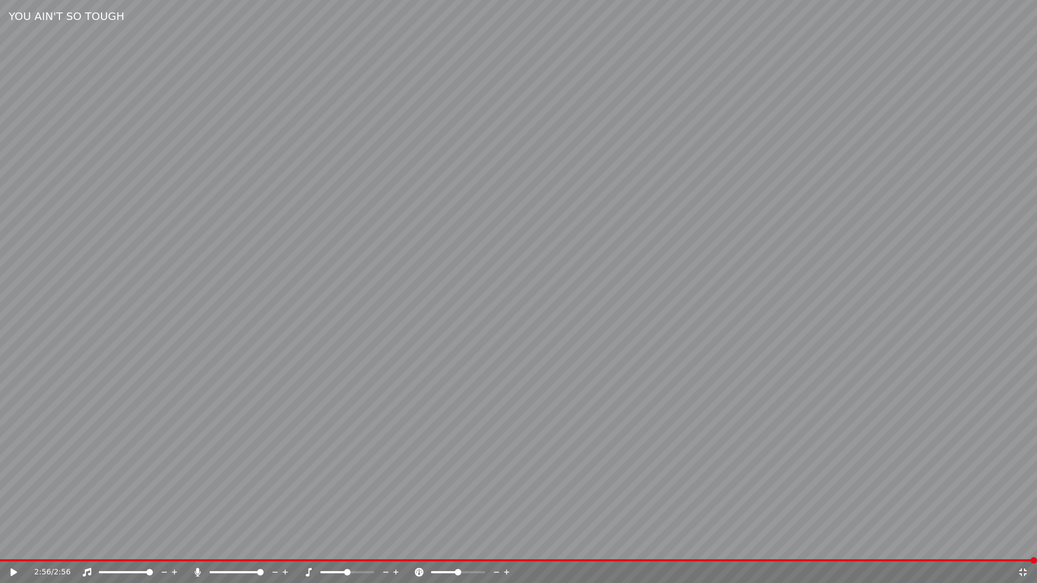
click at [1023, 570] on icon at bounding box center [1023, 572] width 11 height 9
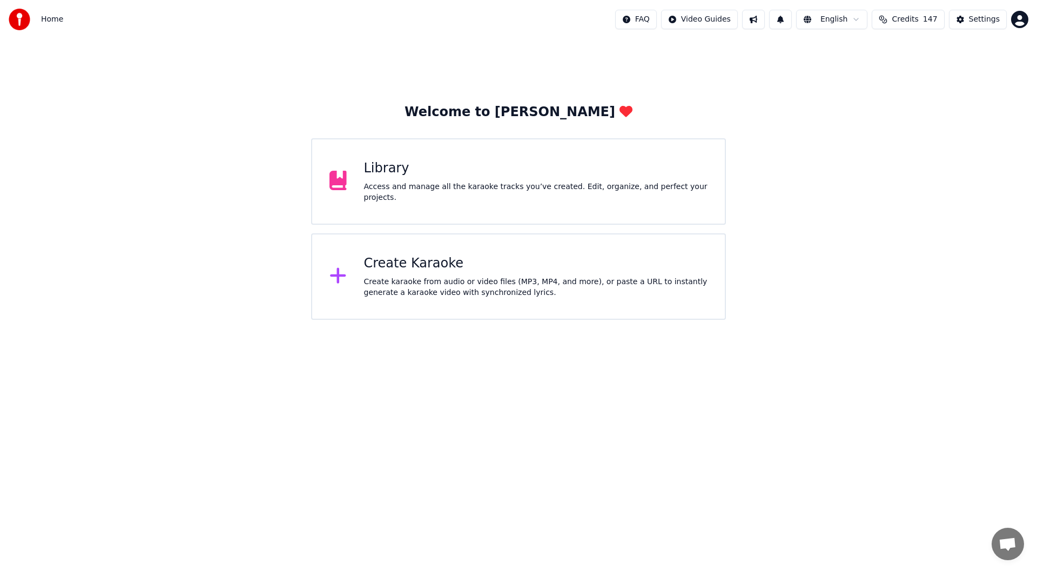
click at [513, 170] on div "Library" at bounding box center [536, 168] width 344 height 17
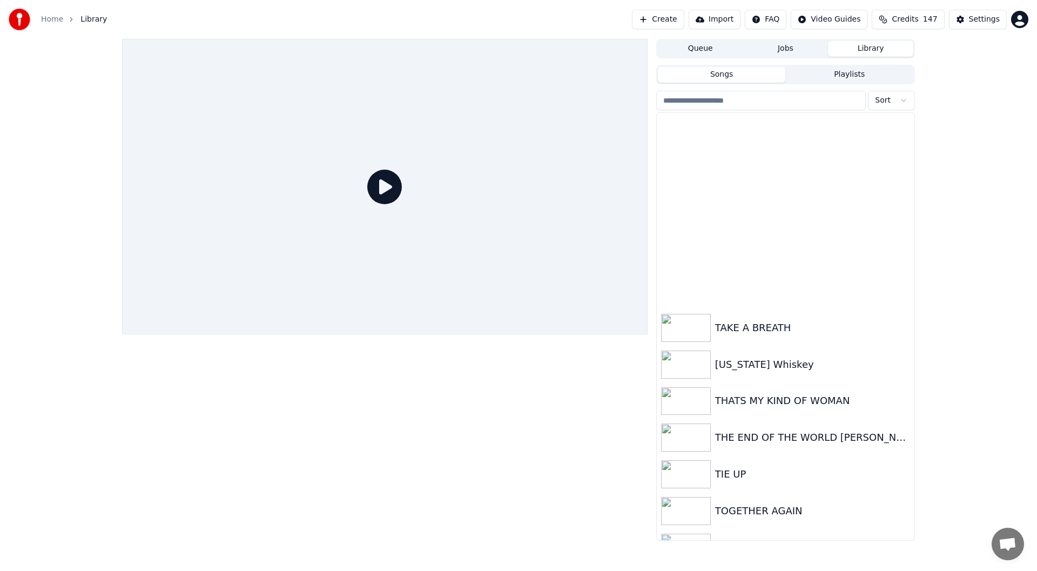
scroll to position [2620, 0]
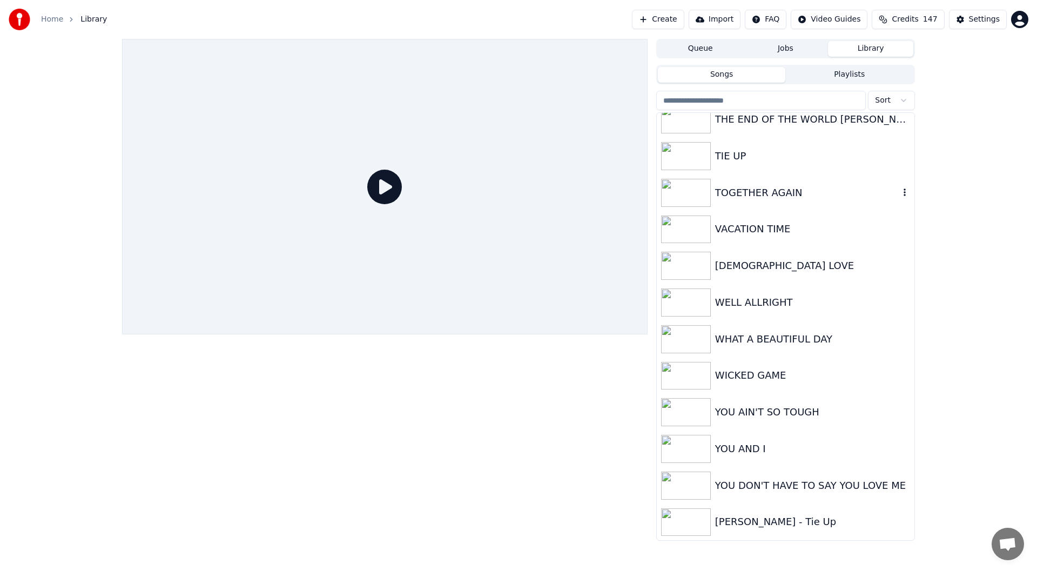
click at [747, 190] on div "TOGETHER AGAIN" at bounding box center [807, 192] width 184 height 15
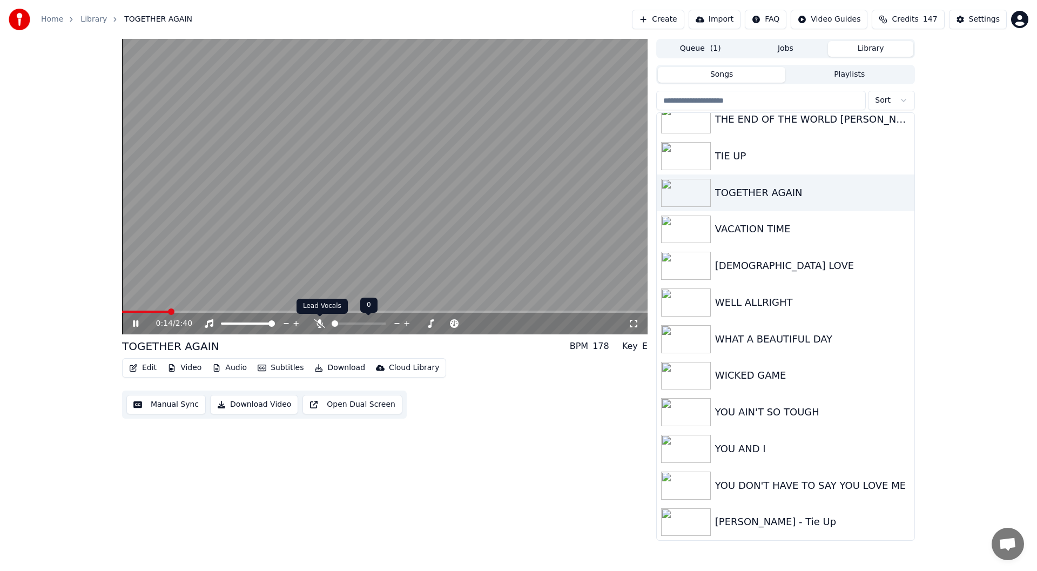
click at [319, 323] on icon at bounding box center [319, 323] width 11 height 9
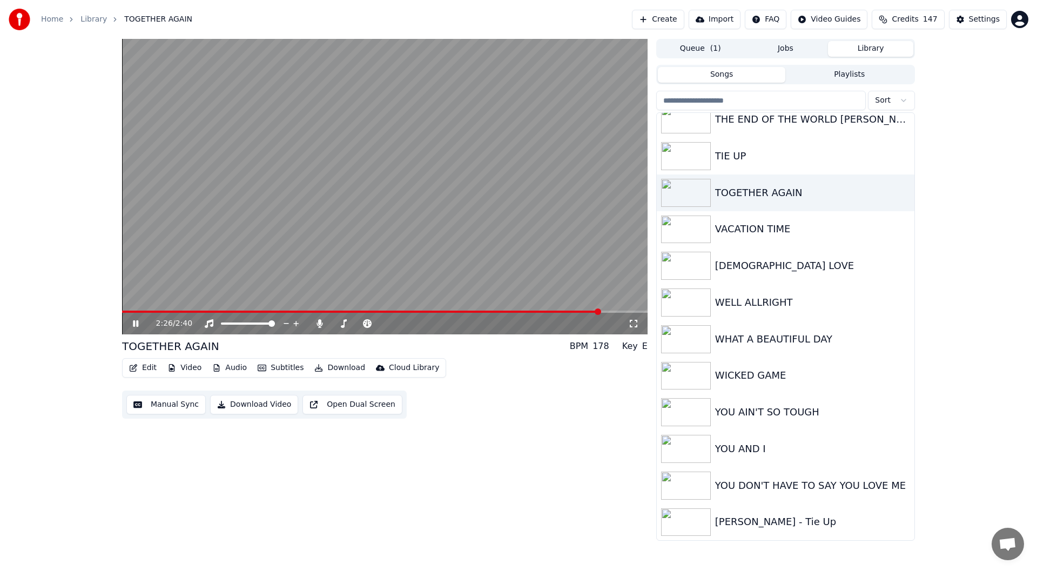
click at [600, 311] on span at bounding box center [385, 312] width 526 height 2
